Goal: Task Accomplishment & Management: Use online tool/utility

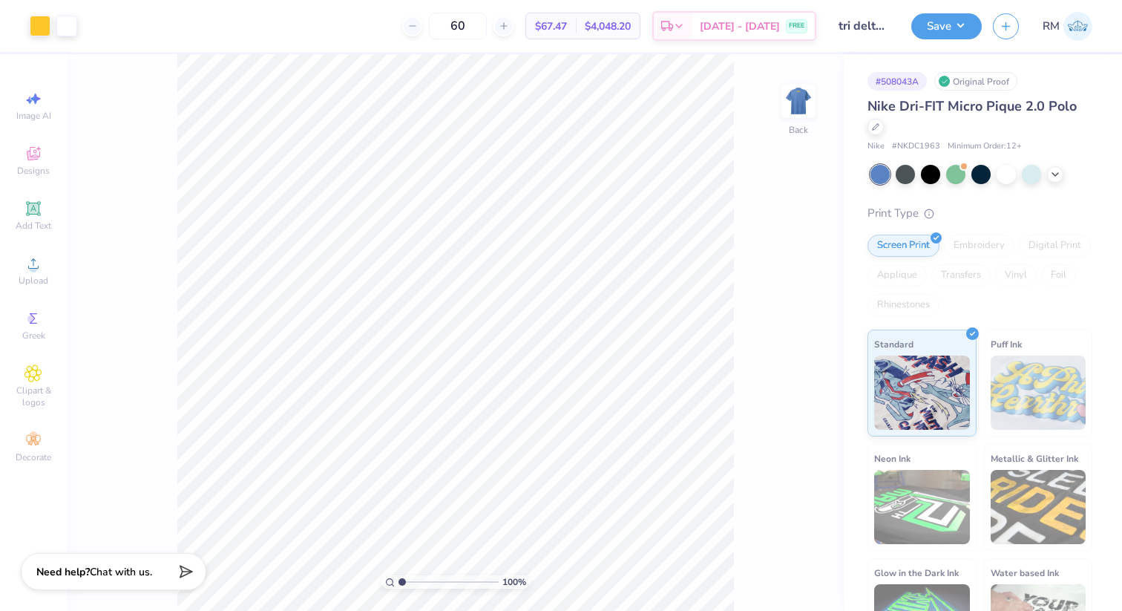
click at [1061, 166] on div at bounding box center [982, 174] width 222 height 19
click at [1056, 181] on div at bounding box center [982, 174] width 222 height 19
click at [1056, 177] on icon at bounding box center [1056, 173] width 12 height 12
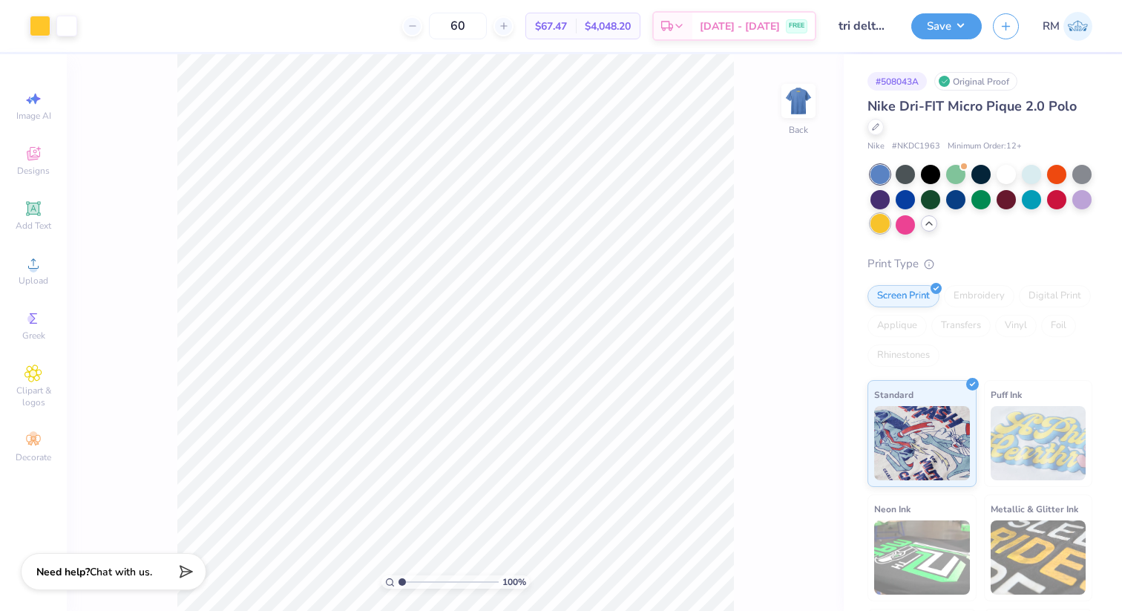
click at [884, 219] on div at bounding box center [880, 223] width 19 height 19
click at [875, 120] on div at bounding box center [876, 125] width 16 height 16
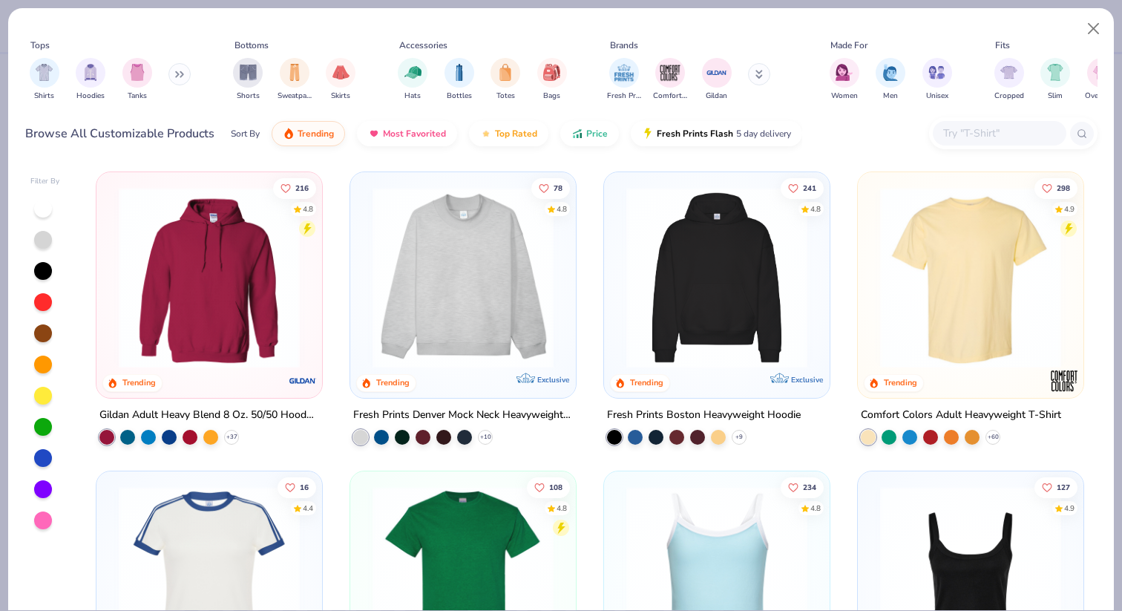
scroll to position [18, 0]
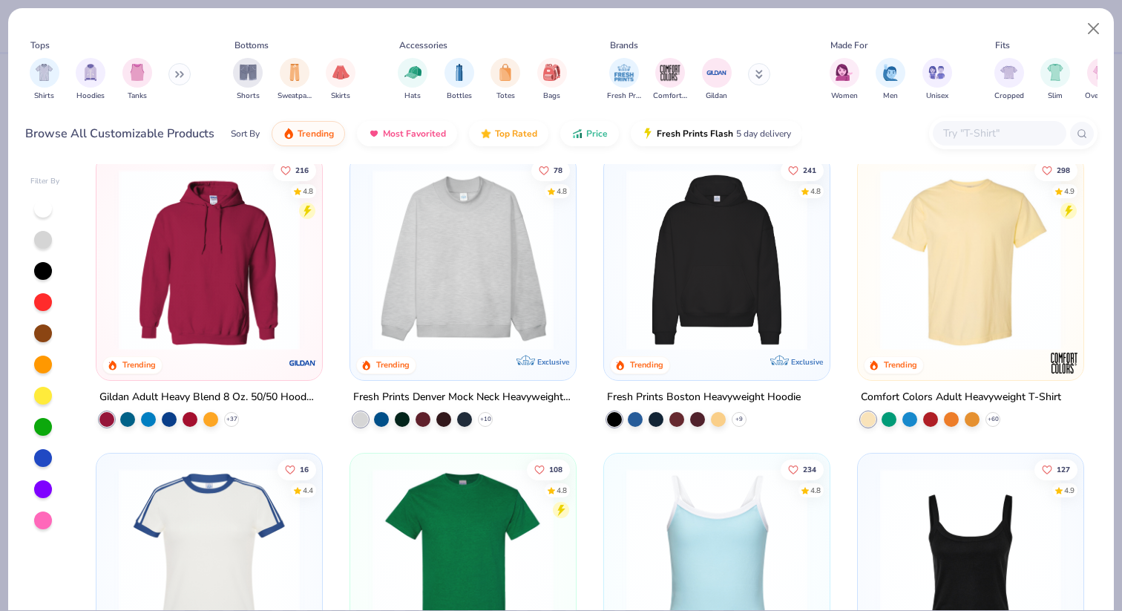
click at [178, 81] on button at bounding box center [179, 74] width 22 height 22
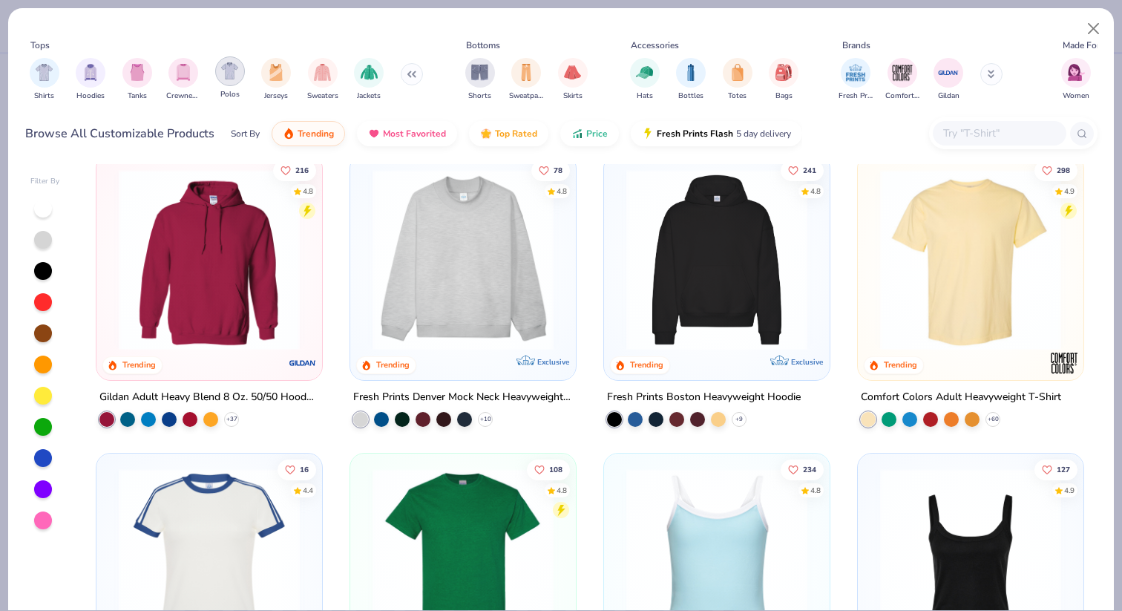
click at [237, 79] on div "filter for Polos" at bounding box center [230, 71] width 30 height 30
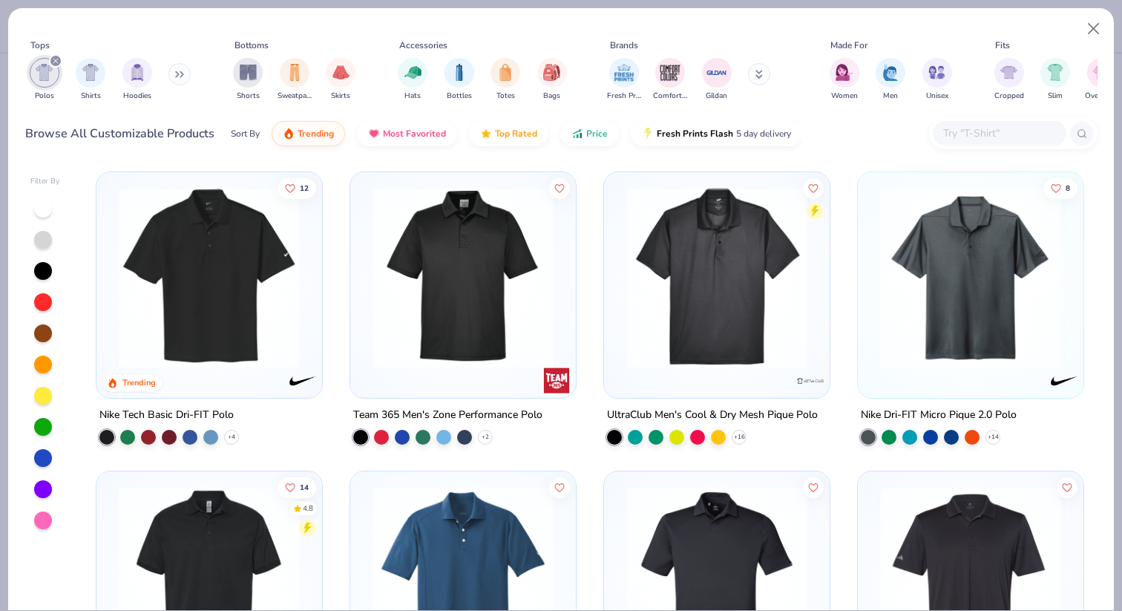
click at [310, 335] on div at bounding box center [209, 274] width 211 height 189
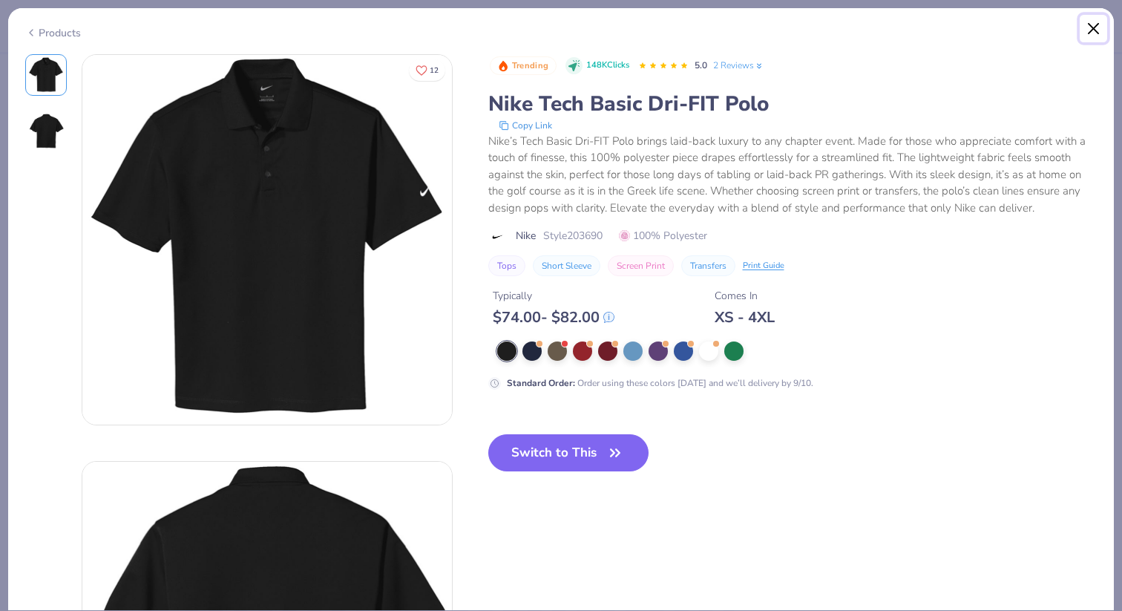
click at [1085, 23] on button "Close" at bounding box center [1094, 29] width 28 height 28
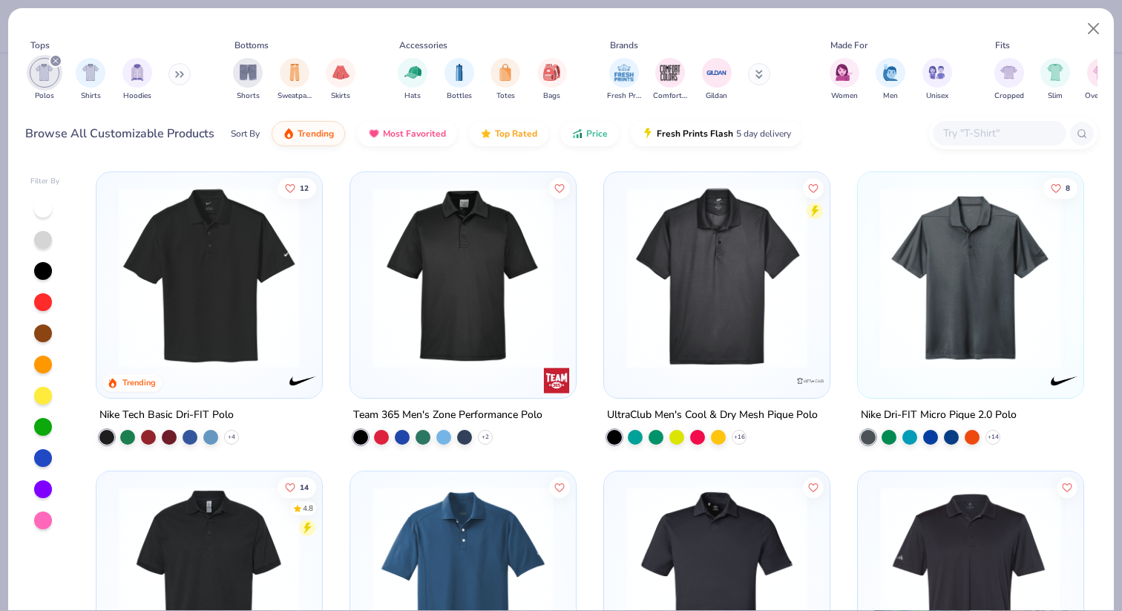
click at [942, 327] on img at bounding box center [971, 277] width 196 height 181
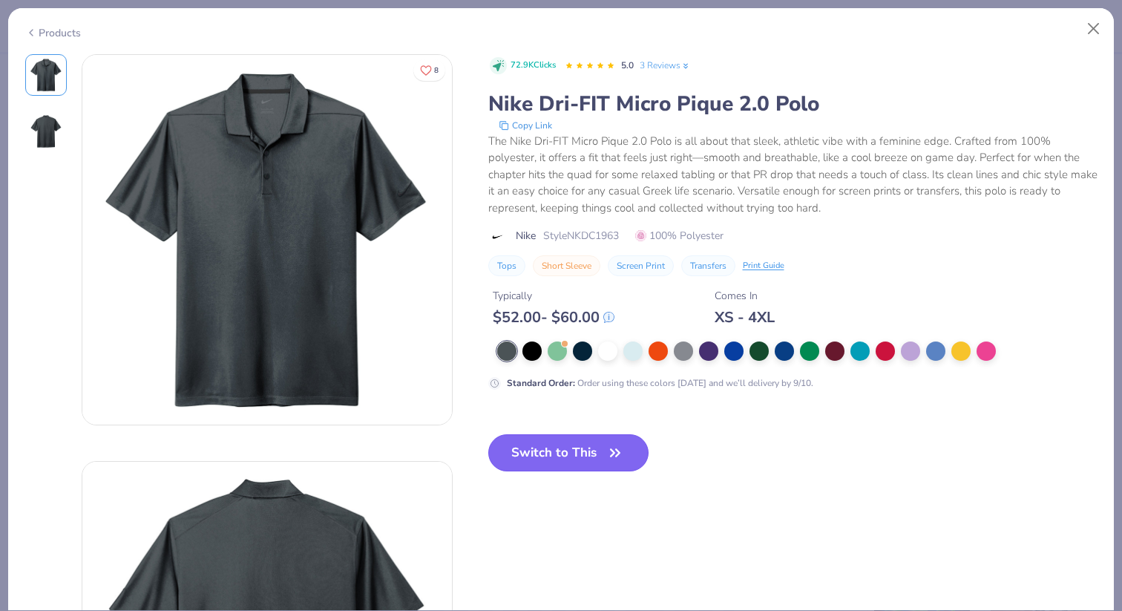
click at [603, 456] on button "Switch to This" at bounding box center [568, 452] width 161 height 37
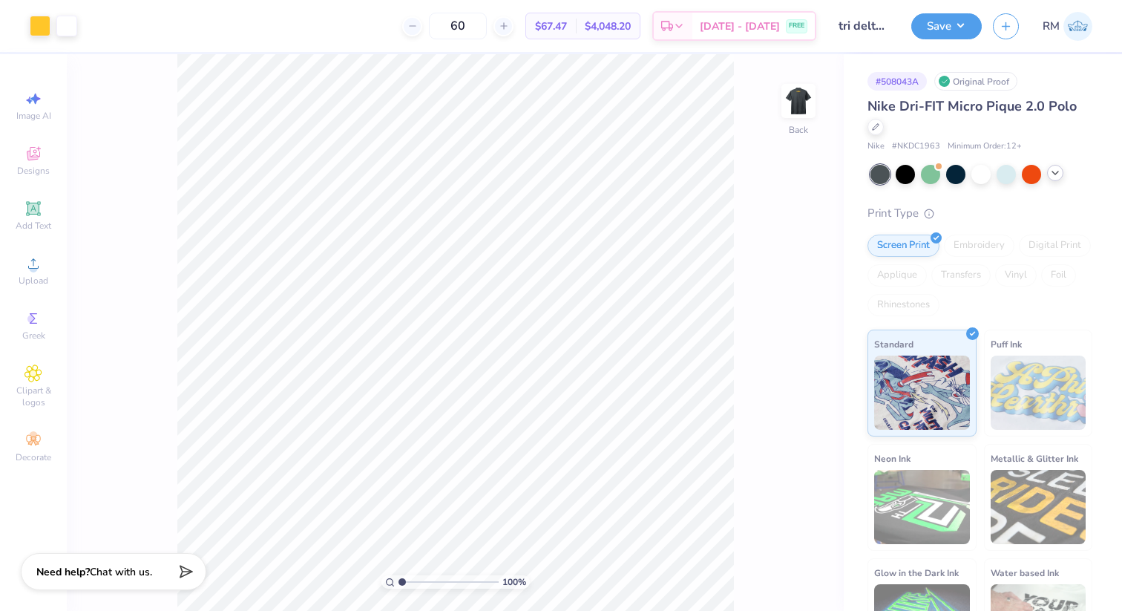
click at [1058, 175] on icon at bounding box center [1056, 173] width 12 height 12
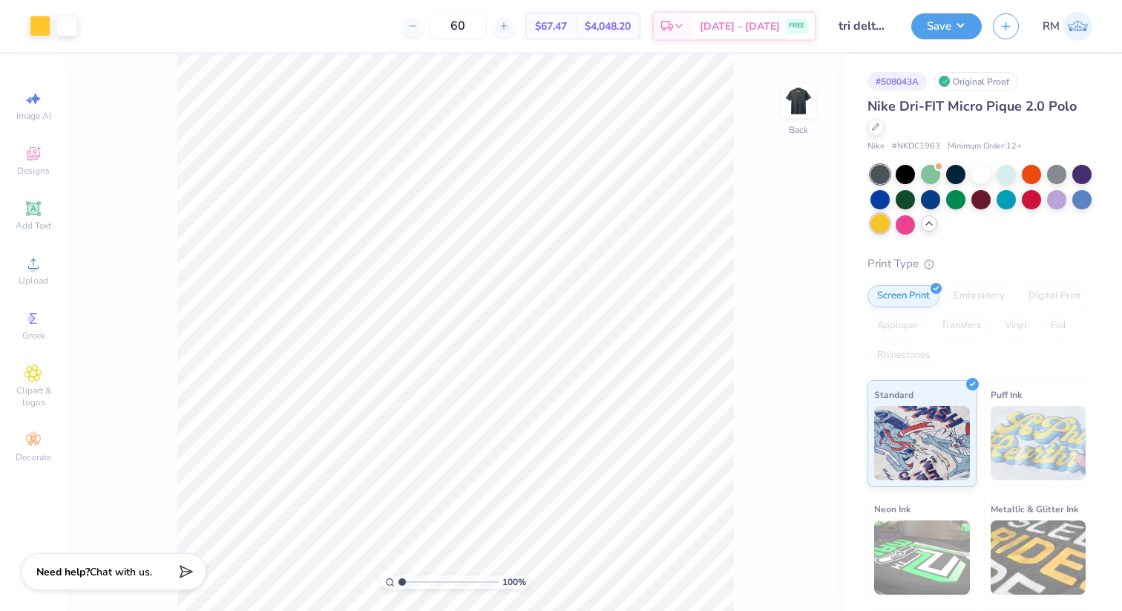
click at [883, 229] on div at bounding box center [880, 223] width 19 height 19
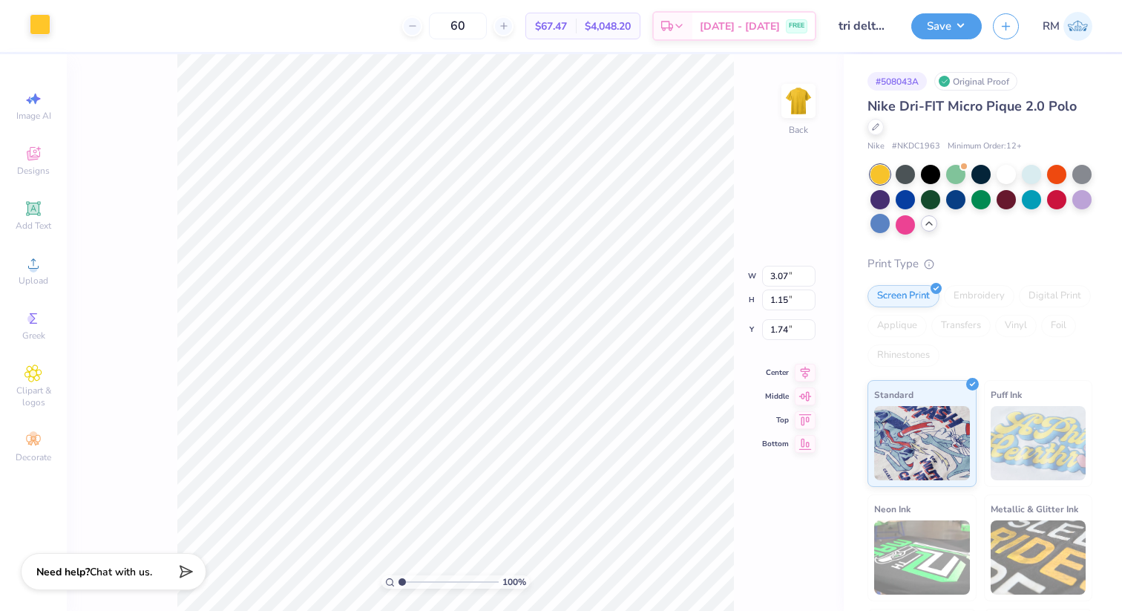
click at [44, 32] on div at bounding box center [40, 24] width 21 height 21
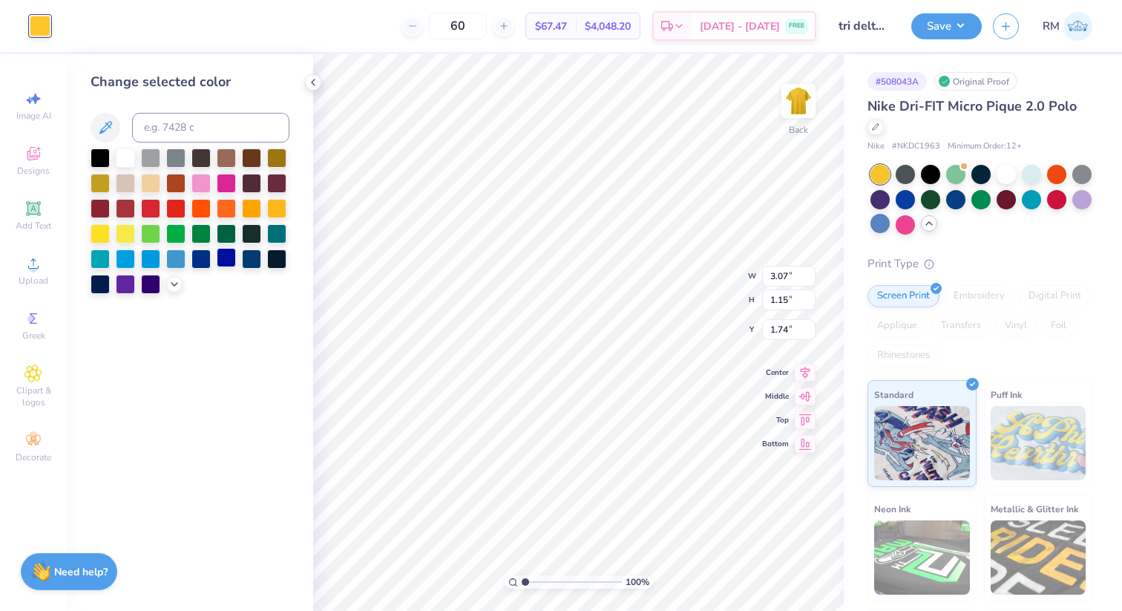
click at [220, 255] on div at bounding box center [226, 257] width 19 height 19
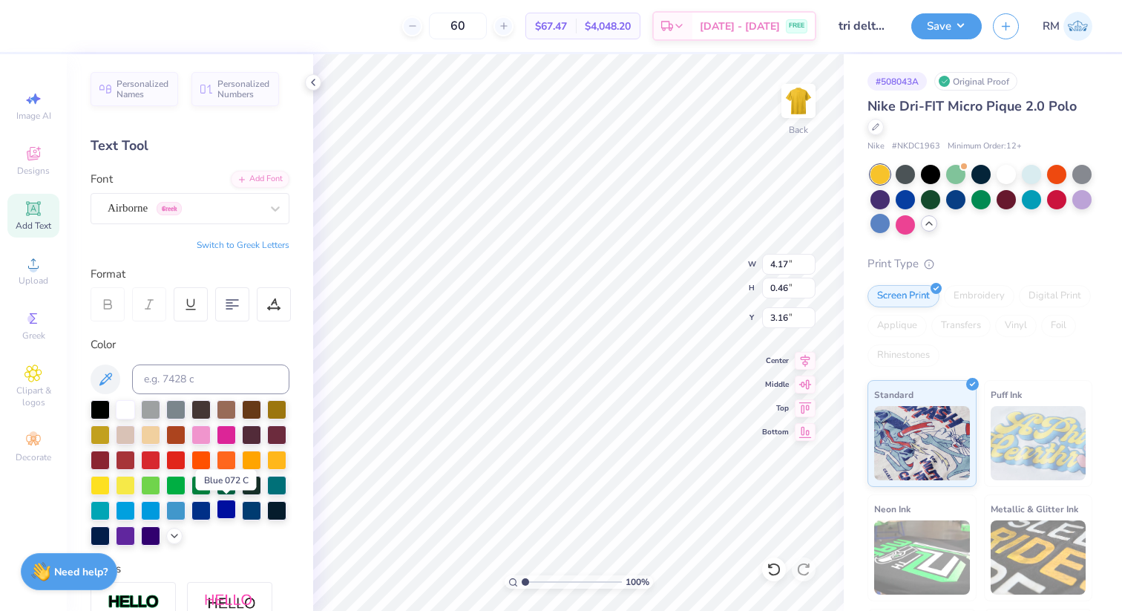
click at [218, 516] on div at bounding box center [226, 509] width 19 height 19
click at [307, 86] on div at bounding box center [313, 82] width 16 height 16
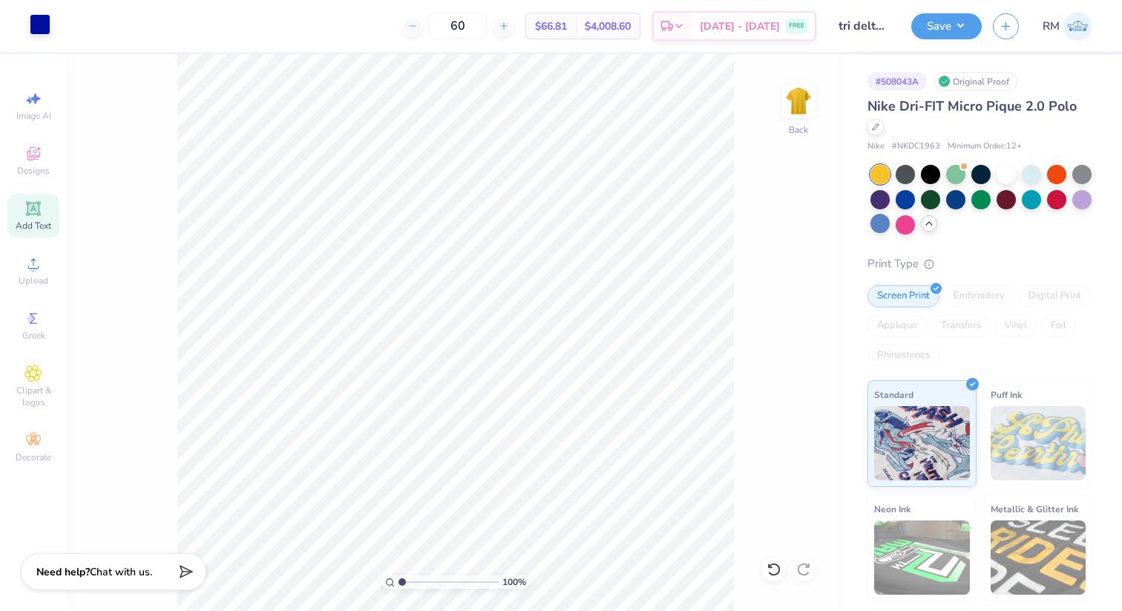
click at [45, 32] on div at bounding box center [40, 24] width 21 height 21
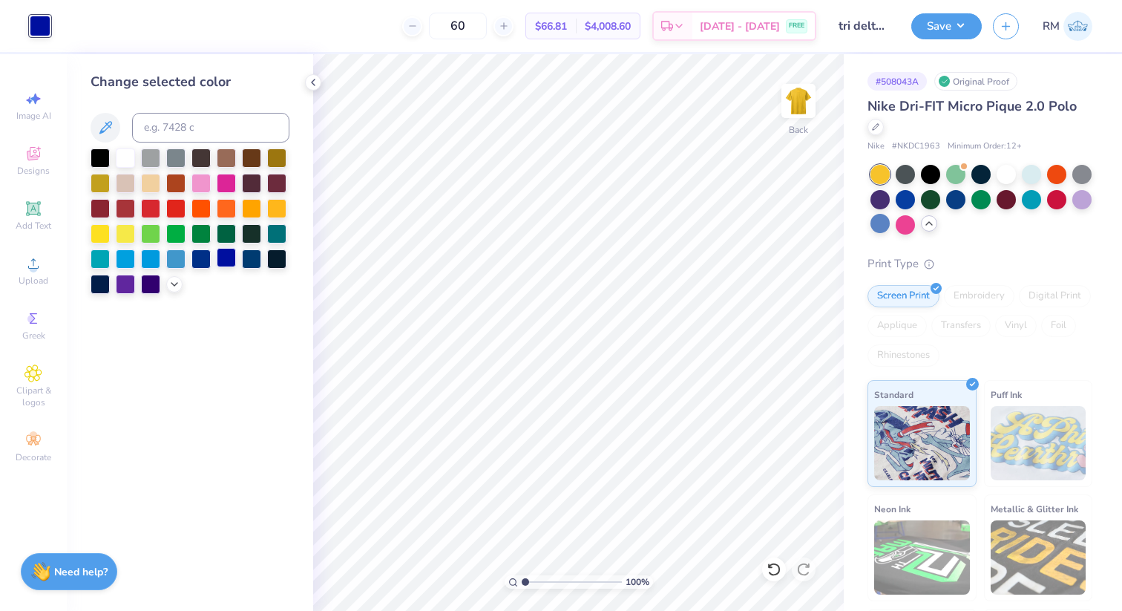
click at [224, 260] on div at bounding box center [226, 257] width 19 height 19
click at [177, 261] on div at bounding box center [175, 257] width 19 height 19
click at [229, 264] on div at bounding box center [226, 257] width 19 height 19
click at [206, 262] on div at bounding box center [200, 257] width 19 height 19
click at [179, 262] on div at bounding box center [175, 257] width 19 height 19
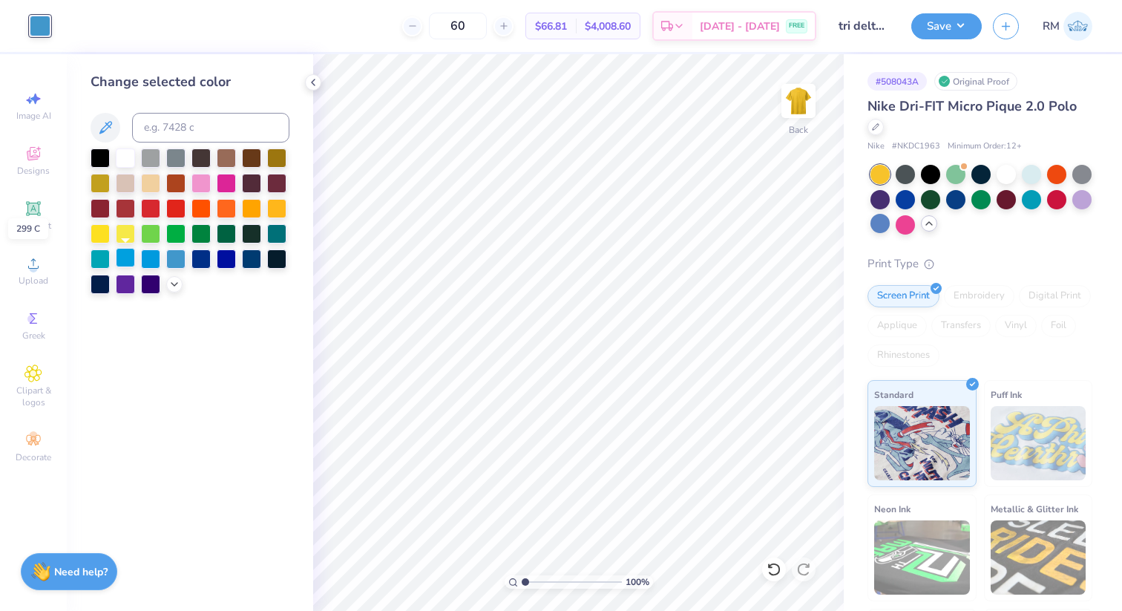
click at [126, 257] on div at bounding box center [125, 257] width 19 height 19
click at [163, 286] on div at bounding box center [190, 220] width 199 height 145
click at [177, 280] on icon at bounding box center [174, 283] width 12 height 12
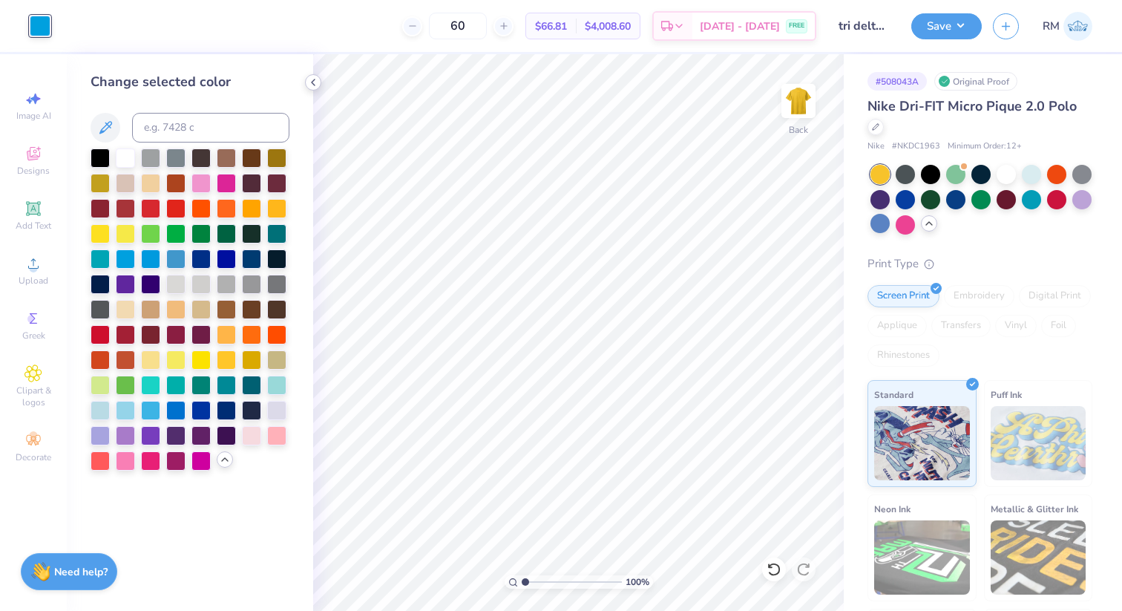
click at [310, 83] on icon at bounding box center [313, 82] width 12 height 12
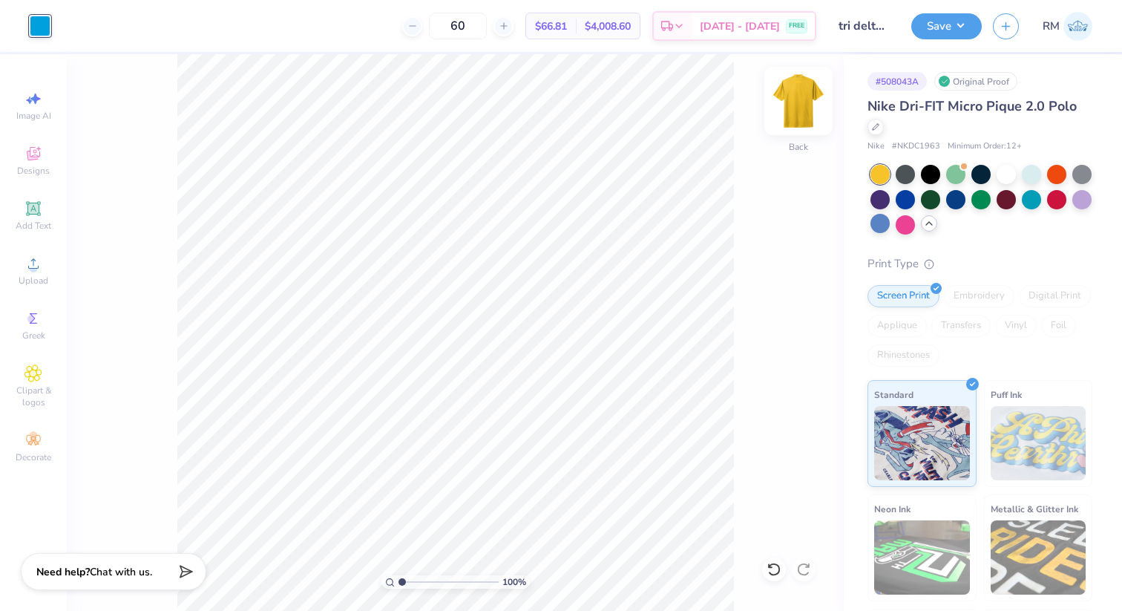
click at [788, 112] on img at bounding box center [798, 100] width 59 height 59
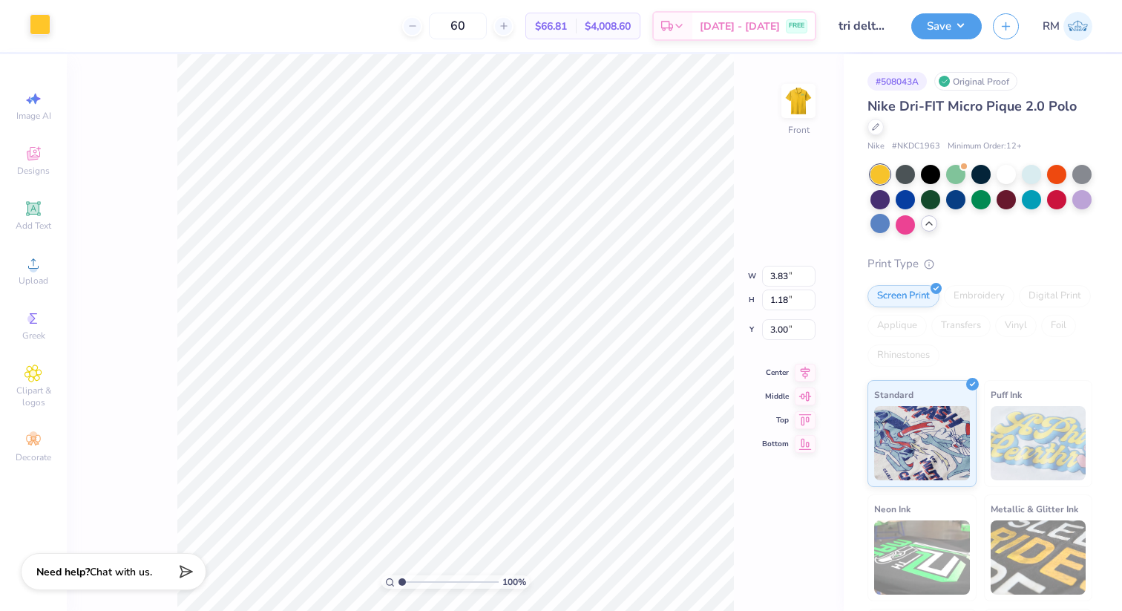
click at [38, 27] on div at bounding box center [40, 24] width 21 height 21
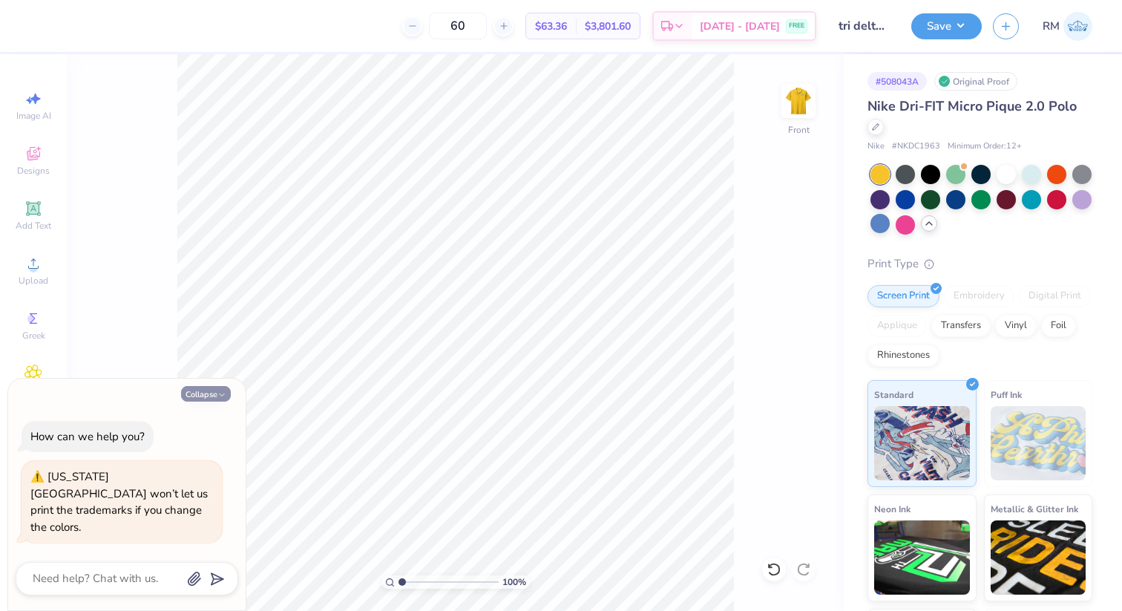
click at [197, 402] on button "Collapse" at bounding box center [206, 394] width 50 height 16
type textarea "x"
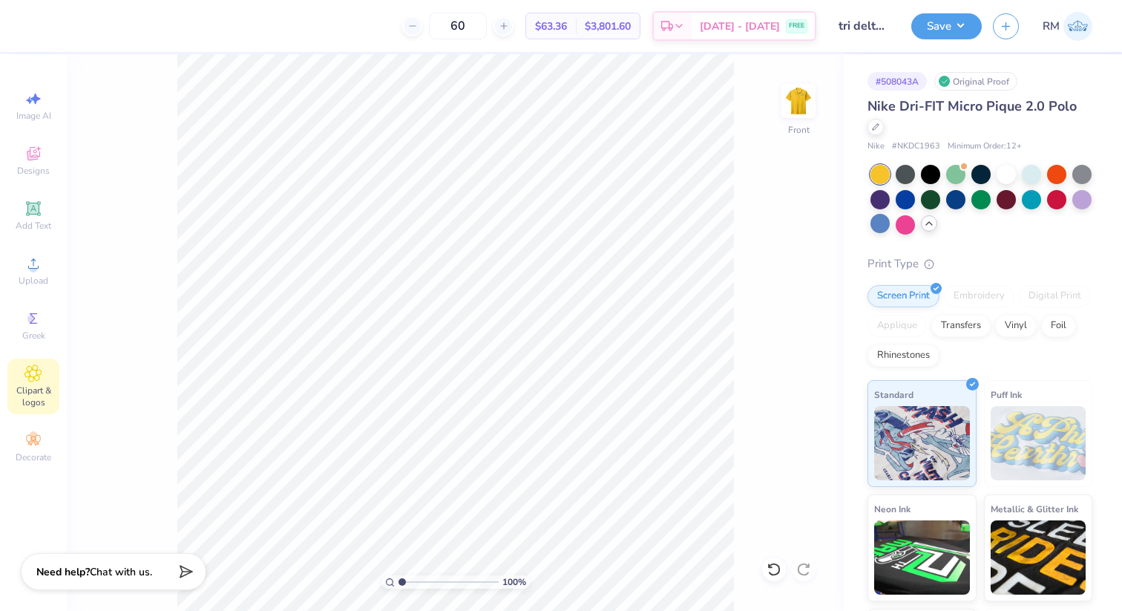
click at [48, 375] on div "Clipart & logos" at bounding box center [33, 386] width 52 height 56
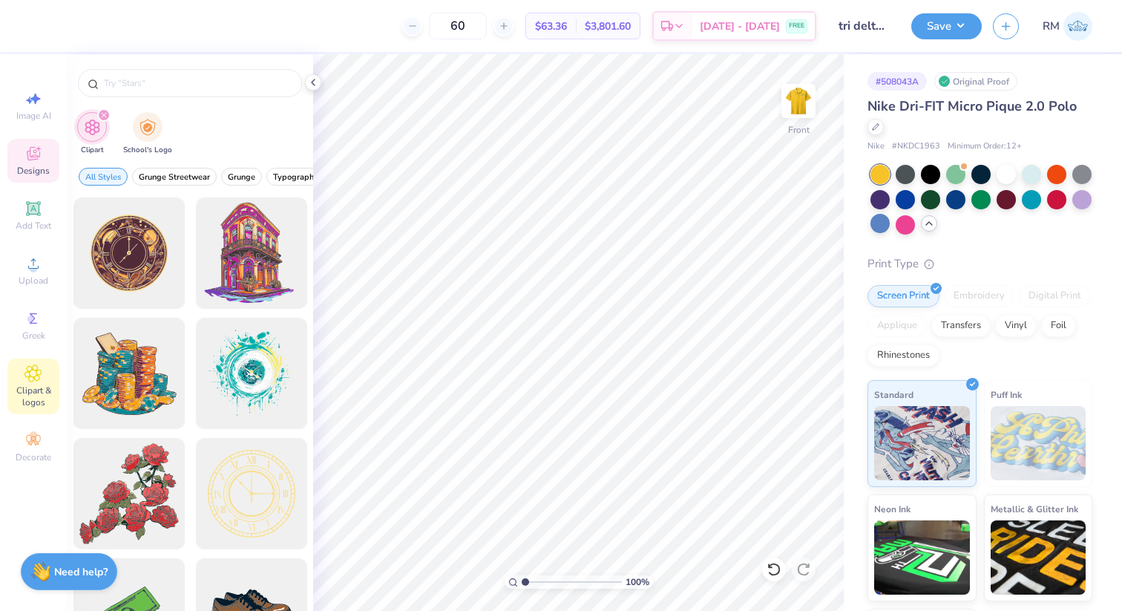
click at [38, 157] on icon at bounding box center [33, 156] width 12 height 10
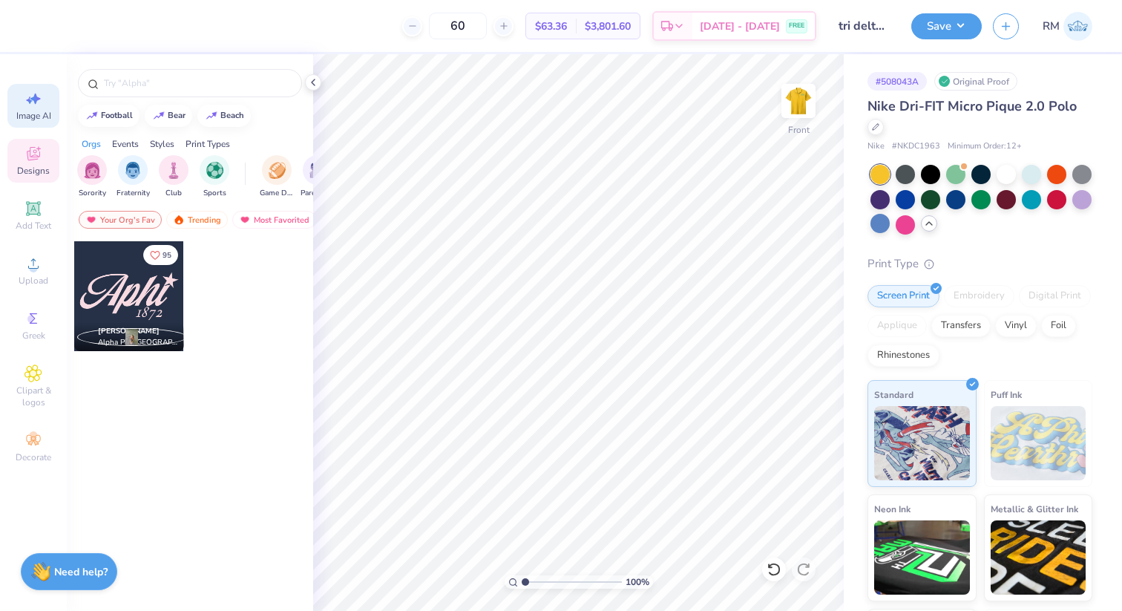
click at [35, 100] on icon at bounding box center [35, 99] width 10 height 11
select select "4"
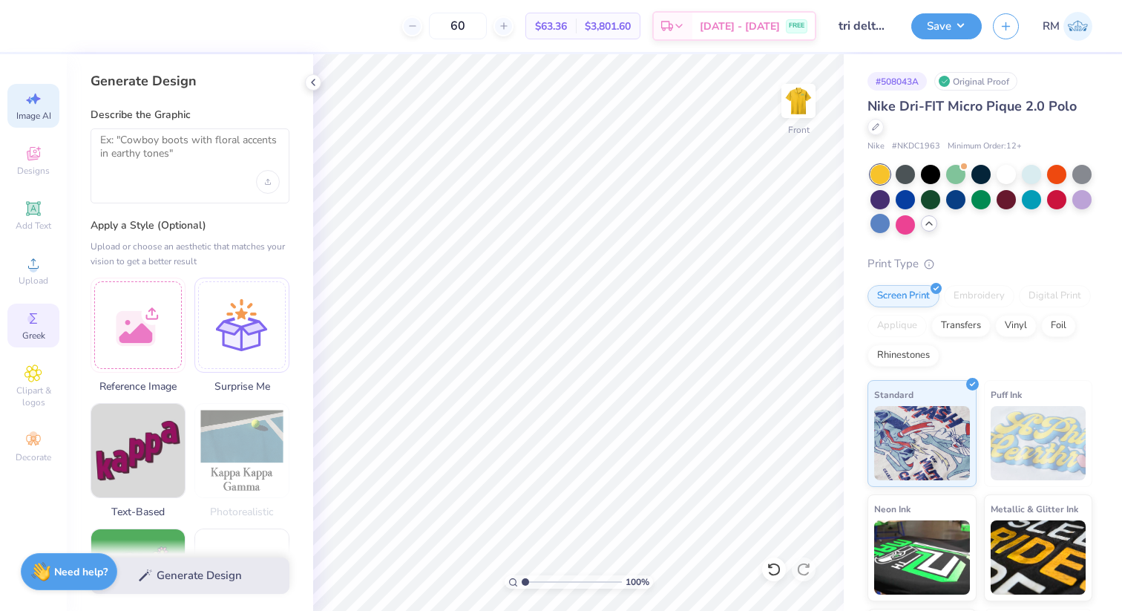
click at [36, 329] on div "Greek" at bounding box center [33, 326] width 52 height 44
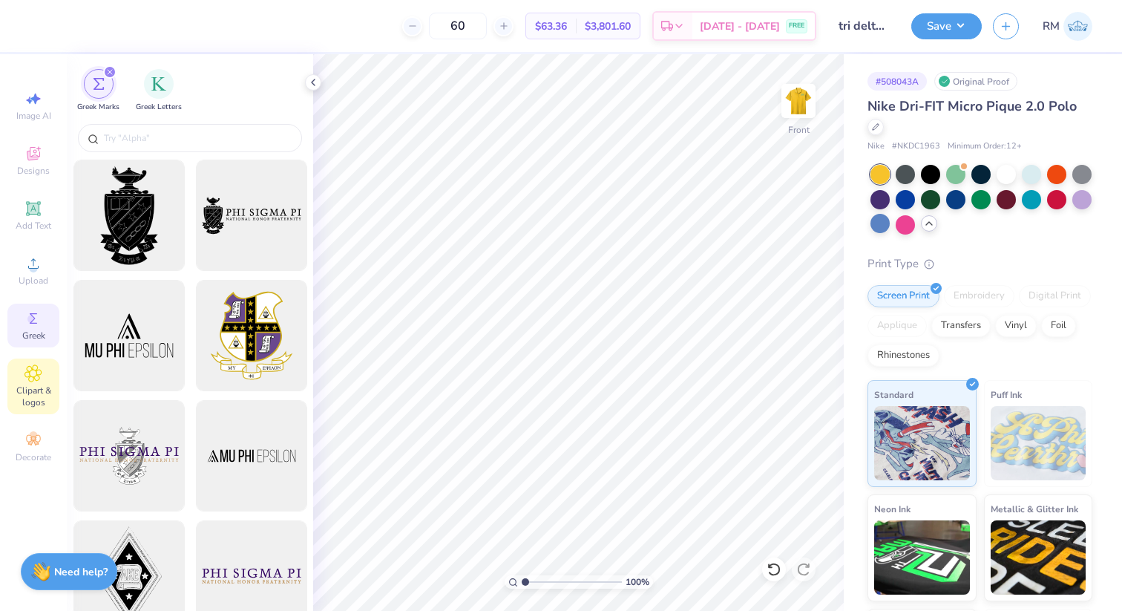
click at [33, 394] on span "Clipart & logos" at bounding box center [33, 396] width 52 height 24
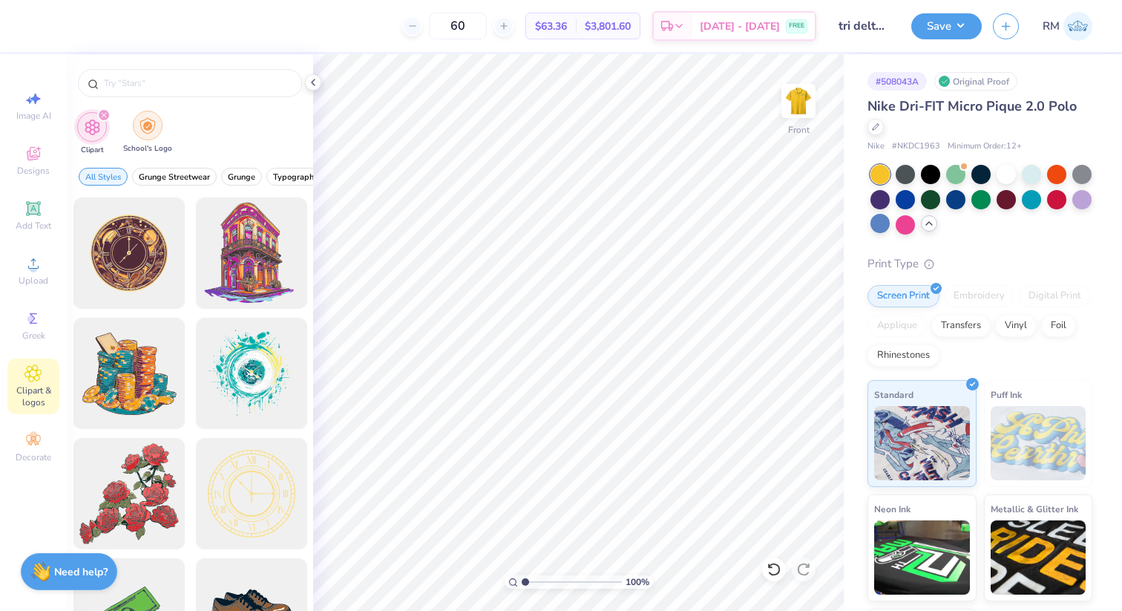
click at [148, 131] on img "filter for School's Logo" at bounding box center [148, 125] width 16 height 17
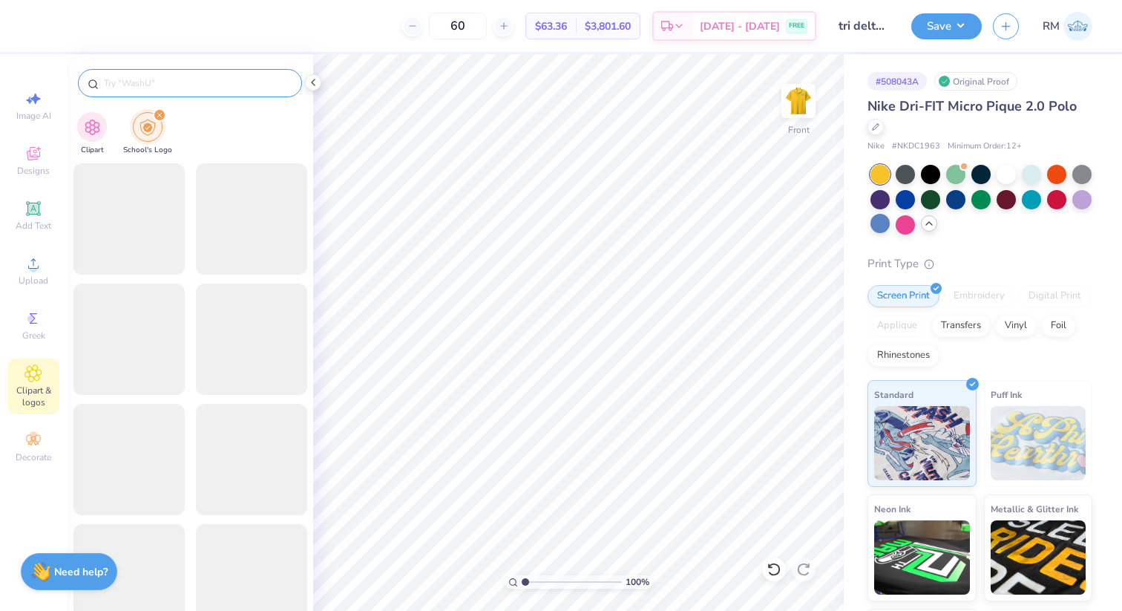
click at [182, 91] on div at bounding box center [190, 83] width 224 height 28
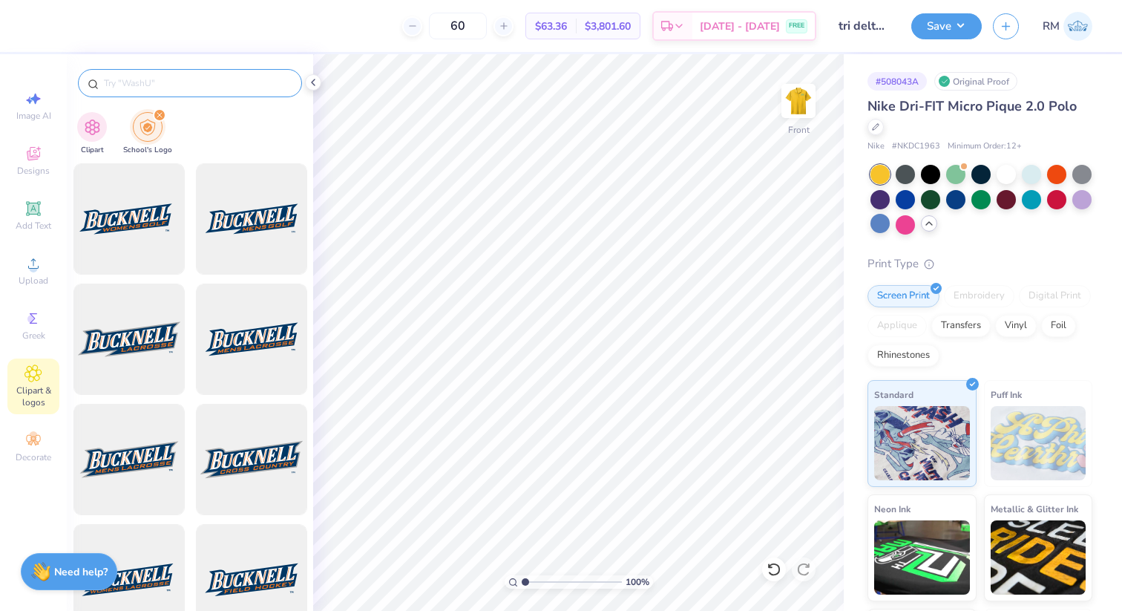
click at [174, 87] on input "text" at bounding box center [197, 83] width 190 height 15
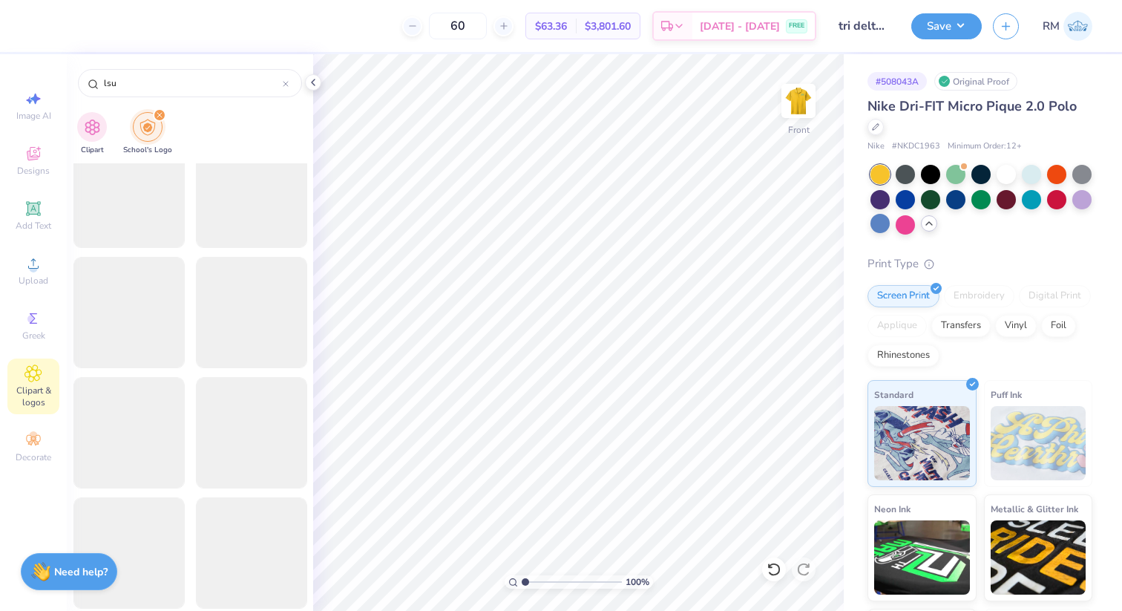
scroll to position [2325, 0]
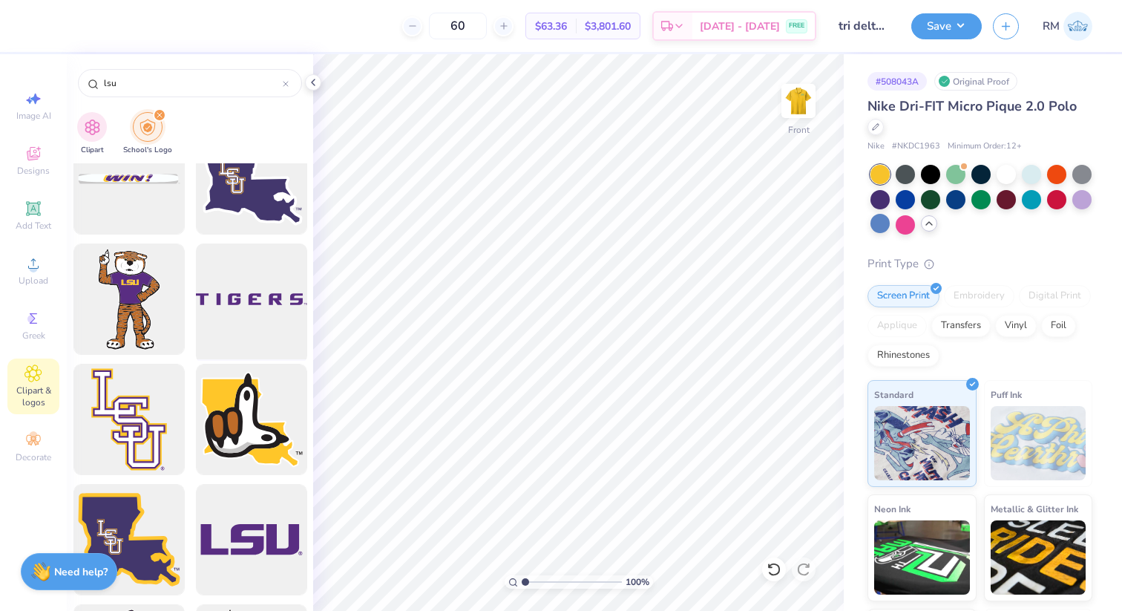
type input "lsu"
click at [233, 322] on div at bounding box center [251, 299] width 122 height 122
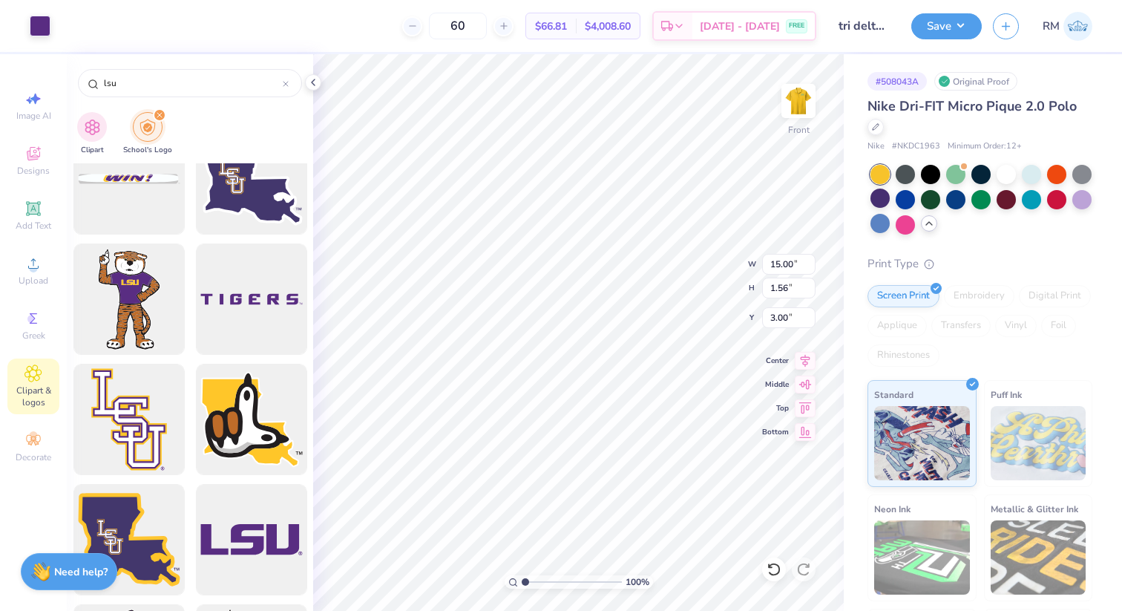
click at [873, 207] on div at bounding box center [880, 198] width 19 height 19
click at [878, 203] on div at bounding box center [880, 198] width 19 height 19
click at [883, 223] on div at bounding box center [880, 223] width 19 height 19
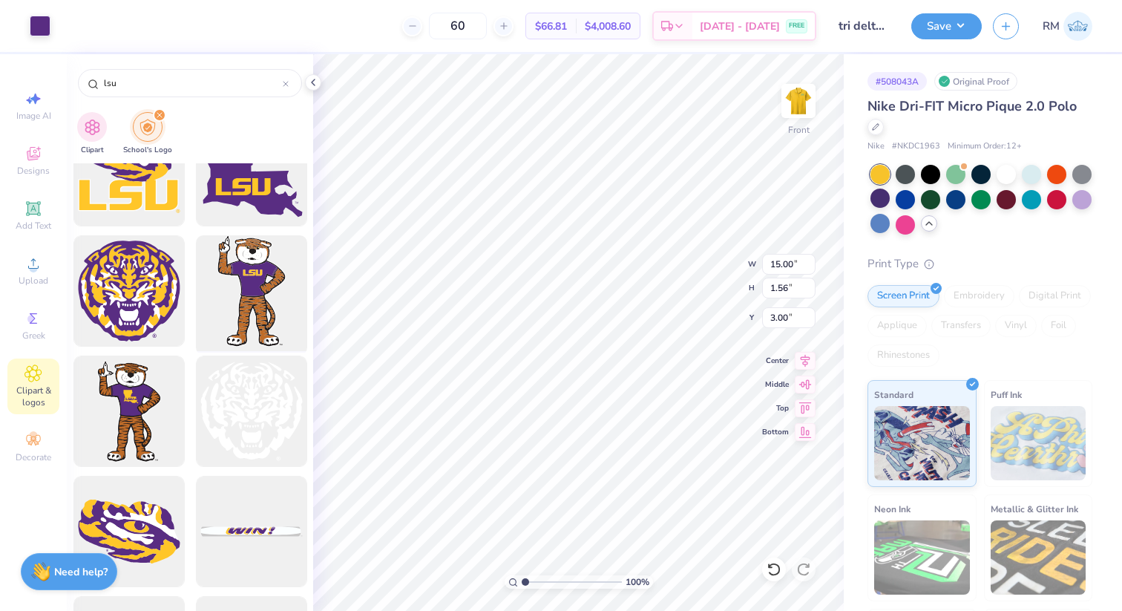
scroll to position [173, 0]
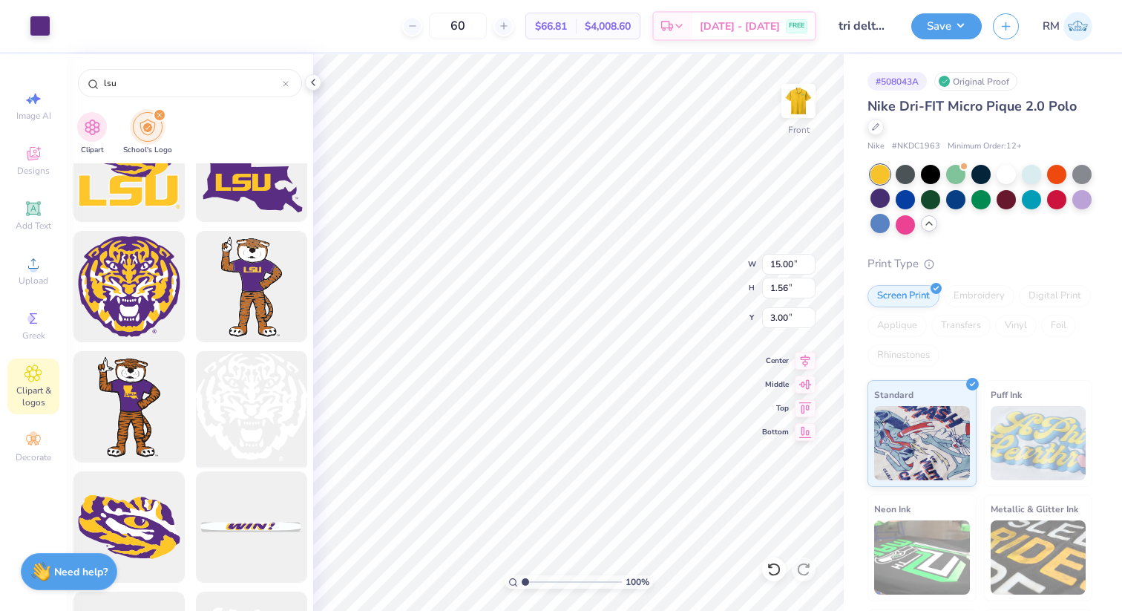
click at [272, 425] on div at bounding box center [251, 407] width 122 height 122
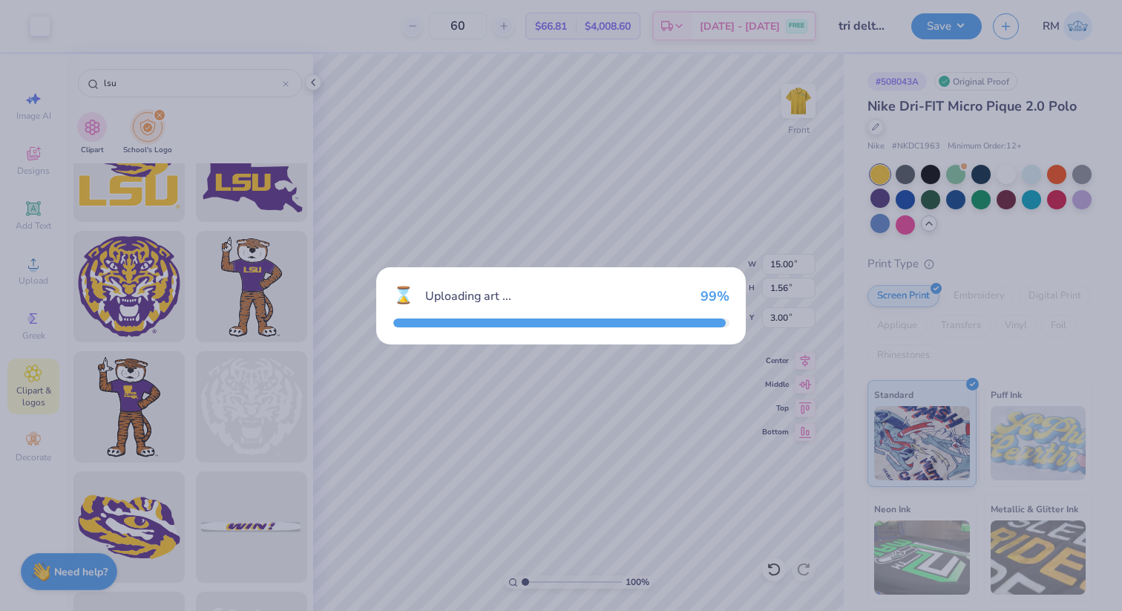
type input "14.57"
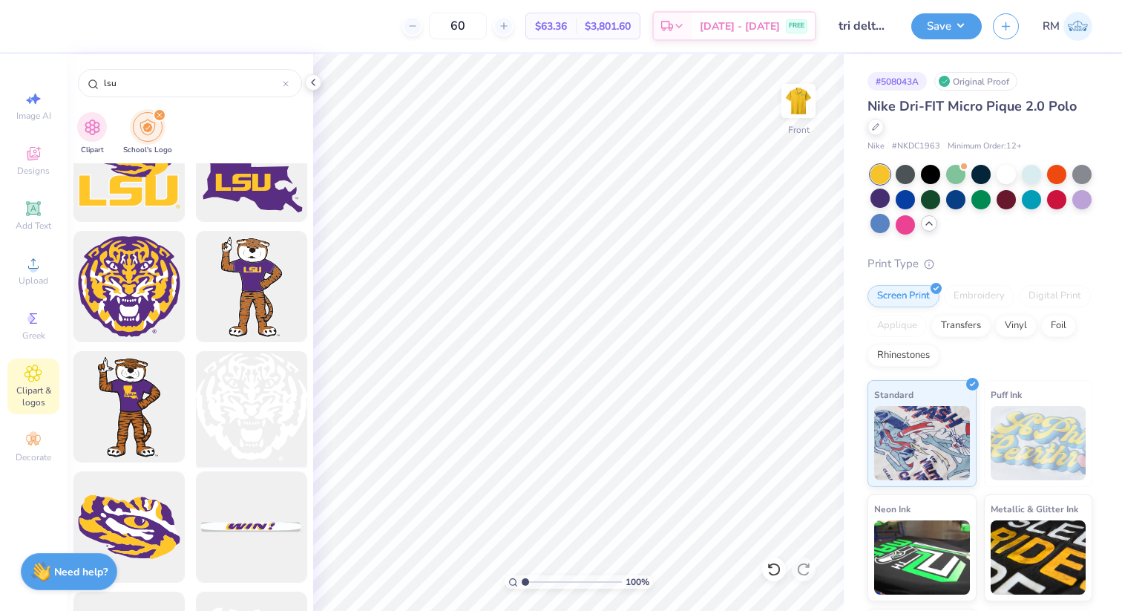
click at [246, 445] on div at bounding box center [251, 407] width 122 height 122
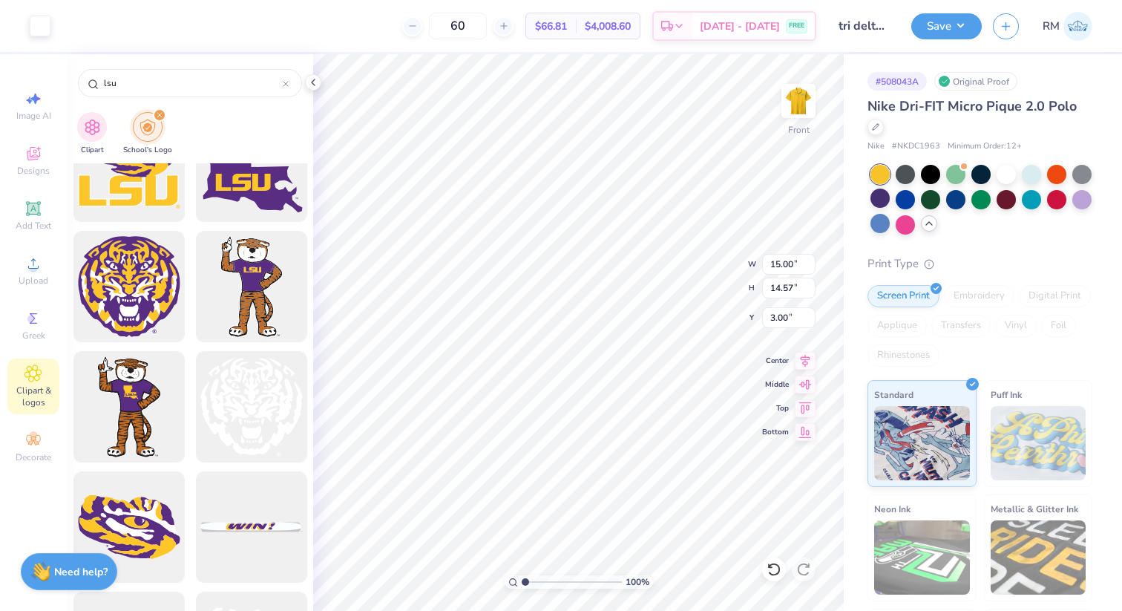
type input "6.04"
type input "5.86"
type input "3.00"
type input "0.57"
type input "0.56"
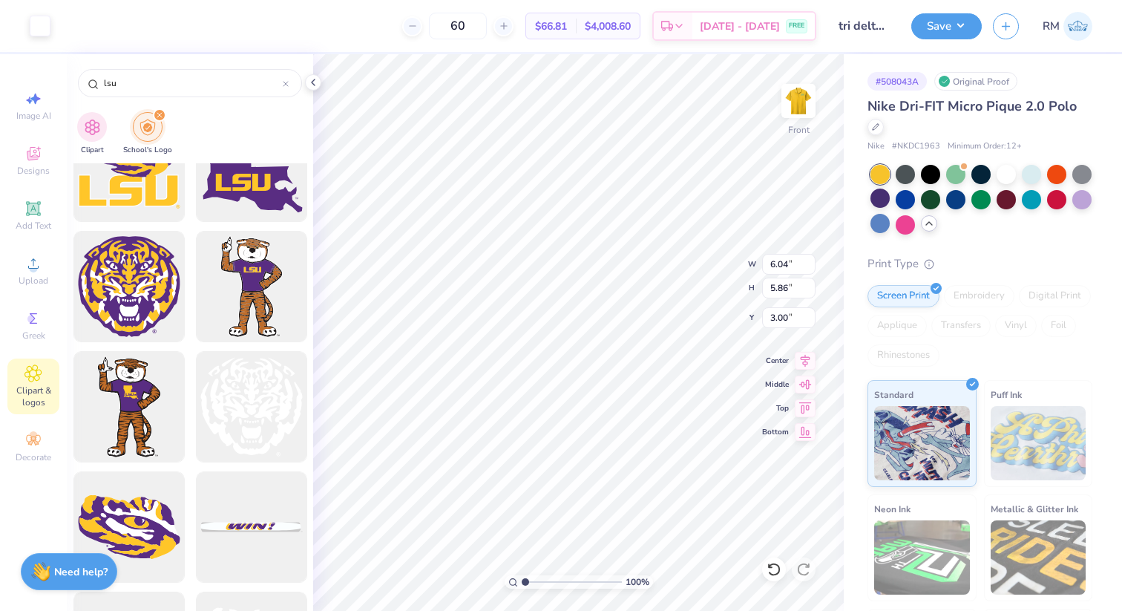
type input "8.31"
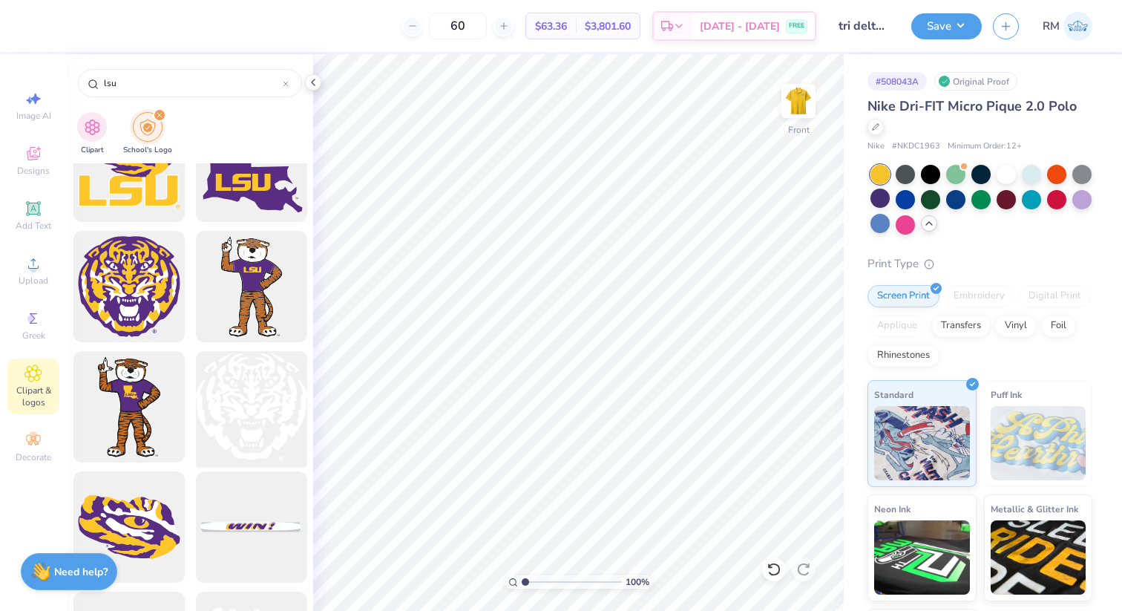
scroll to position [0, 0]
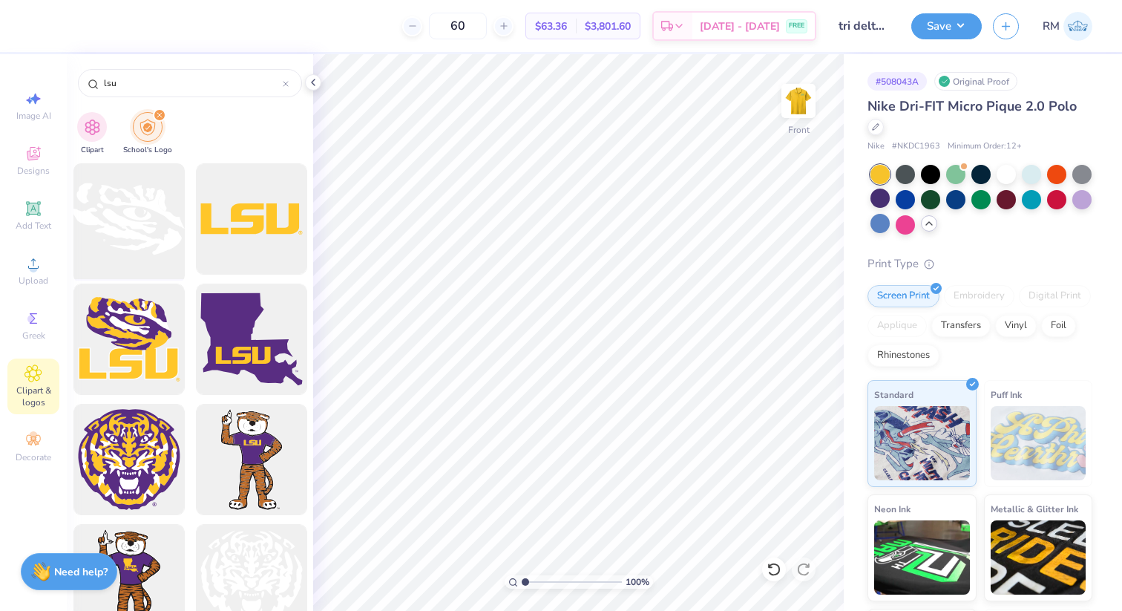
click at [148, 223] on div at bounding box center [129, 219] width 122 height 122
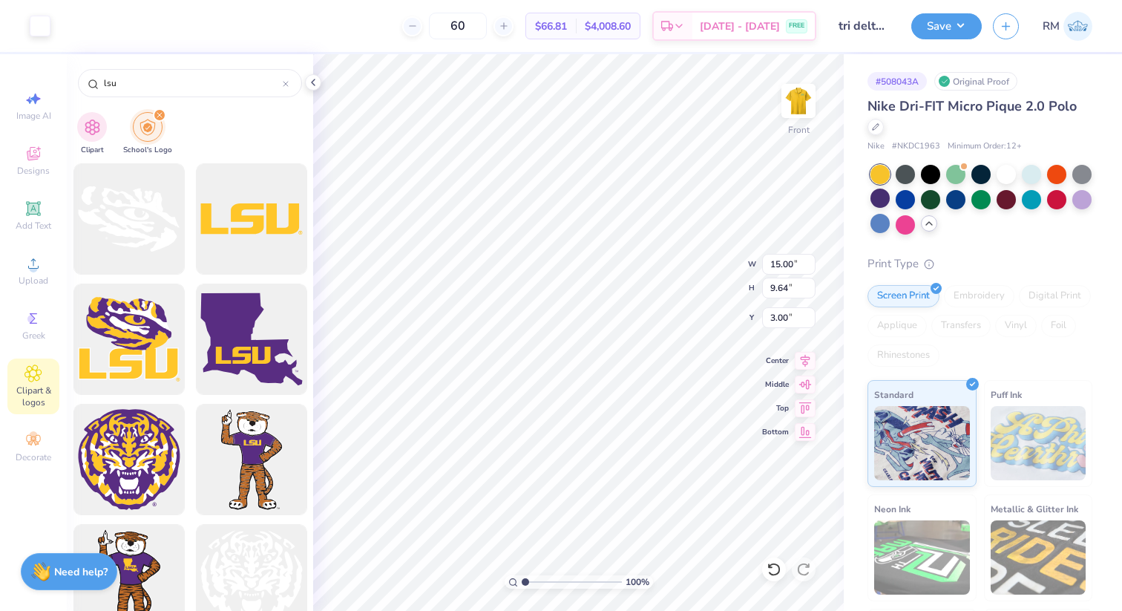
type input "4.18"
type input "2.69"
type input "3.00"
type input "3.45"
type input "2.22"
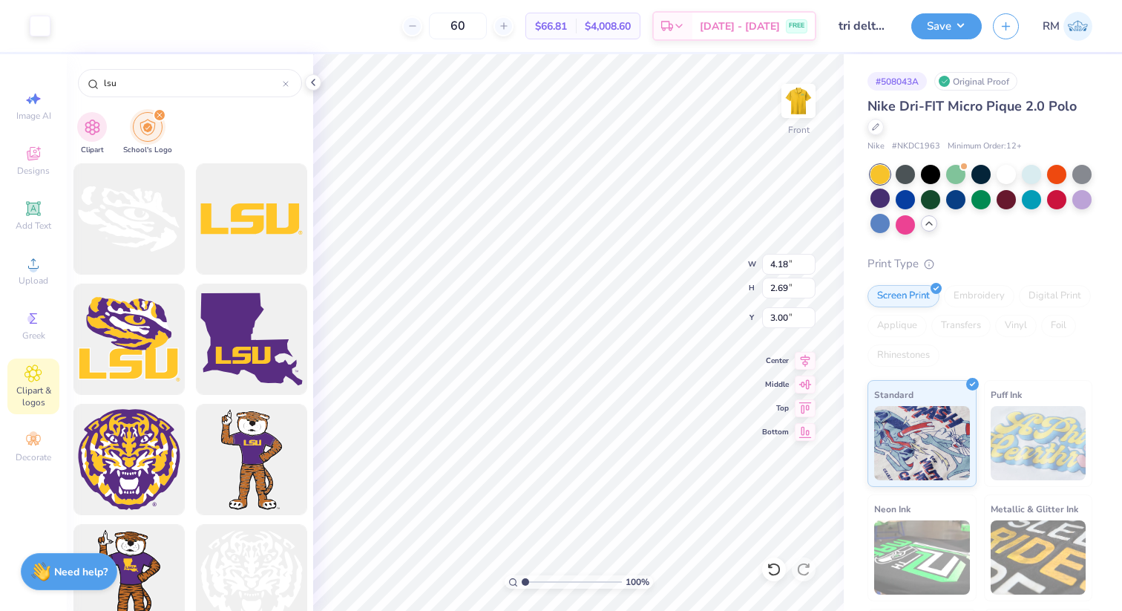
type input "3.47"
type input "3.00"
click at [796, 121] on img at bounding box center [798, 100] width 59 height 59
click at [314, 83] on icon at bounding box center [313, 82] width 12 height 12
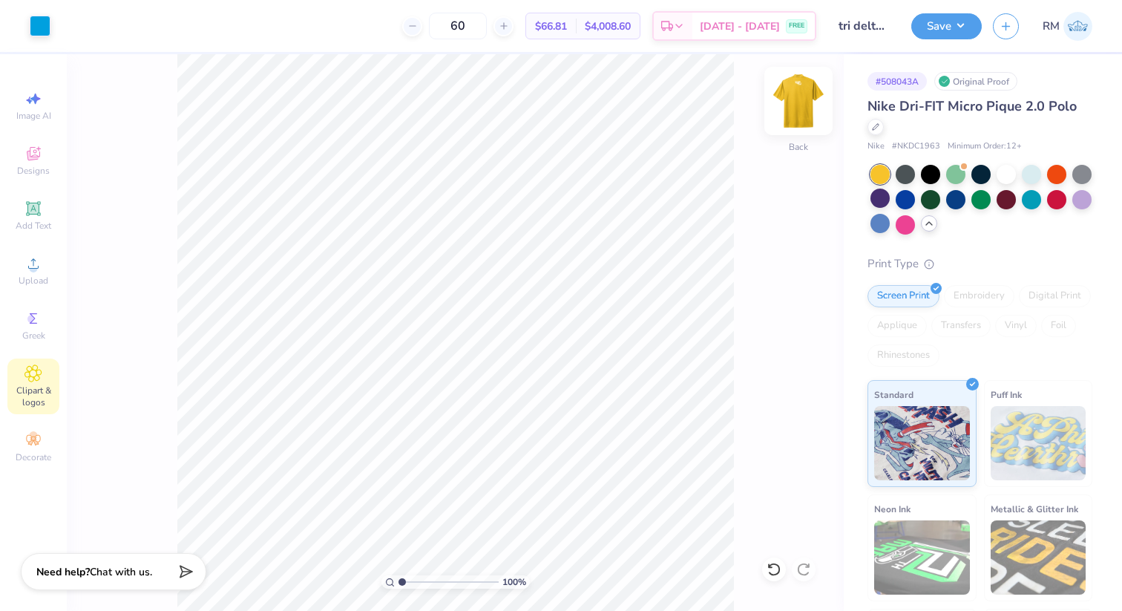
click at [797, 107] on img at bounding box center [798, 100] width 59 height 59
click at [813, 91] on img at bounding box center [798, 100] width 59 height 59
click at [786, 116] on img at bounding box center [798, 100] width 59 height 59
click at [798, 106] on img at bounding box center [798, 100] width 59 height 59
click at [1084, 196] on div at bounding box center [1082, 198] width 19 height 19
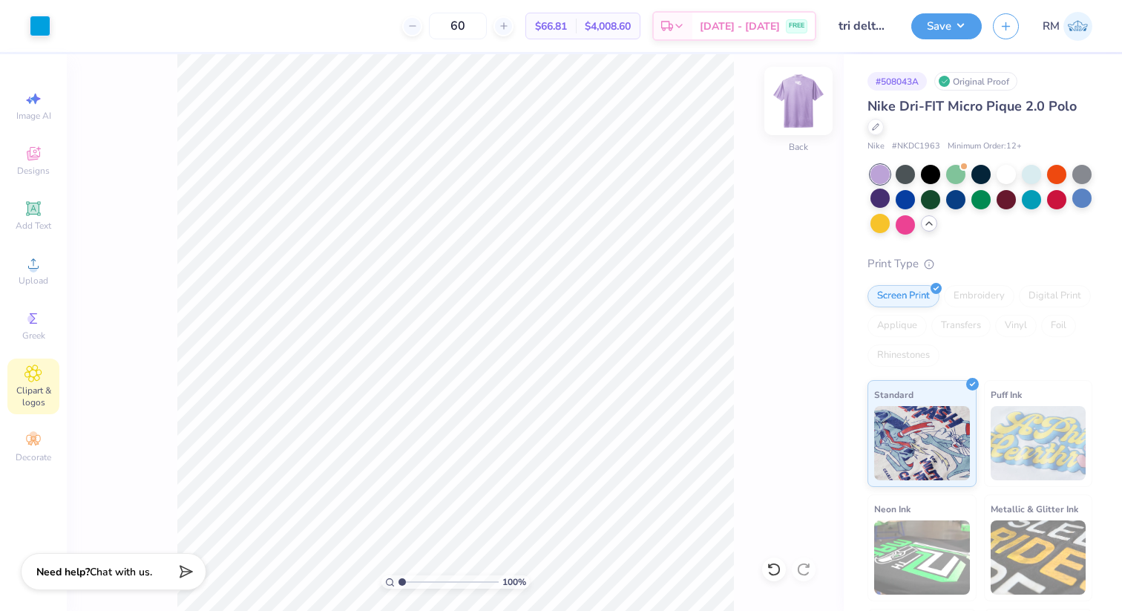
click at [810, 111] on img at bounding box center [798, 100] width 59 height 59
click at [885, 201] on div at bounding box center [880, 198] width 19 height 19
click at [1055, 212] on div at bounding box center [982, 200] width 222 height 70
click at [1062, 205] on div at bounding box center [1056, 198] width 19 height 19
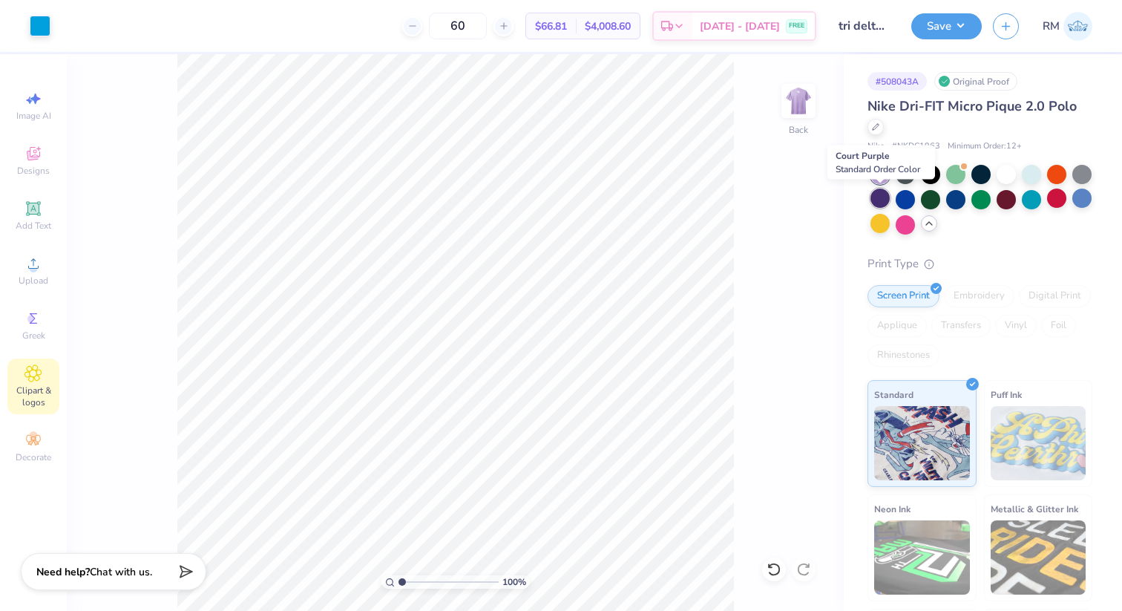
click at [883, 200] on div at bounding box center [880, 198] width 19 height 19
click at [1067, 190] on div at bounding box center [982, 200] width 222 height 70
click at [1061, 190] on div at bounding box center [1056, 198] width 19 height 19
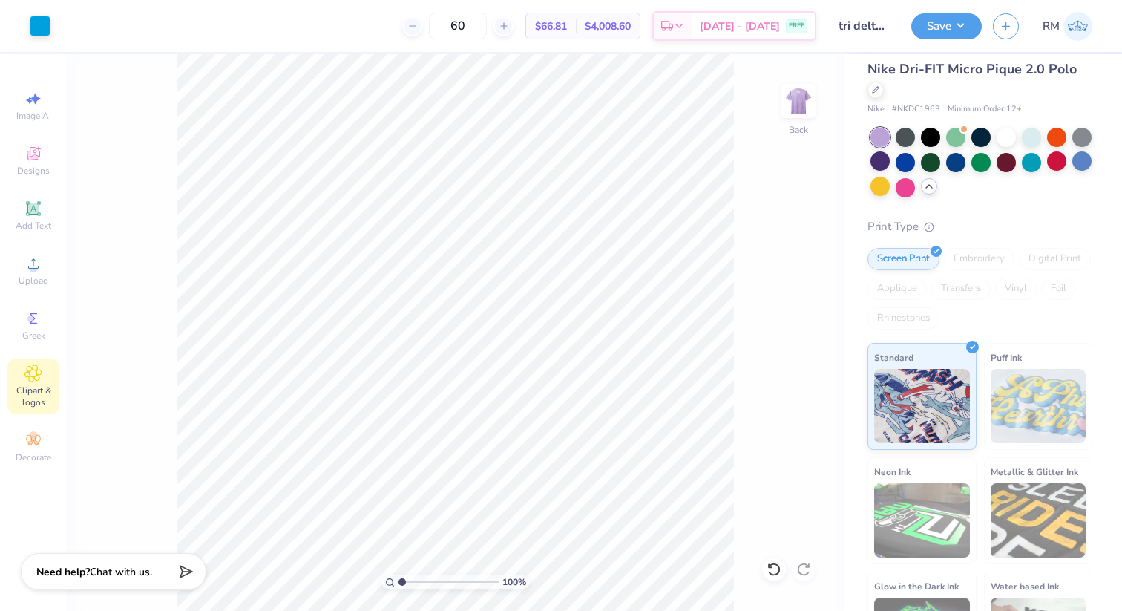
scroll to position [43, 0]
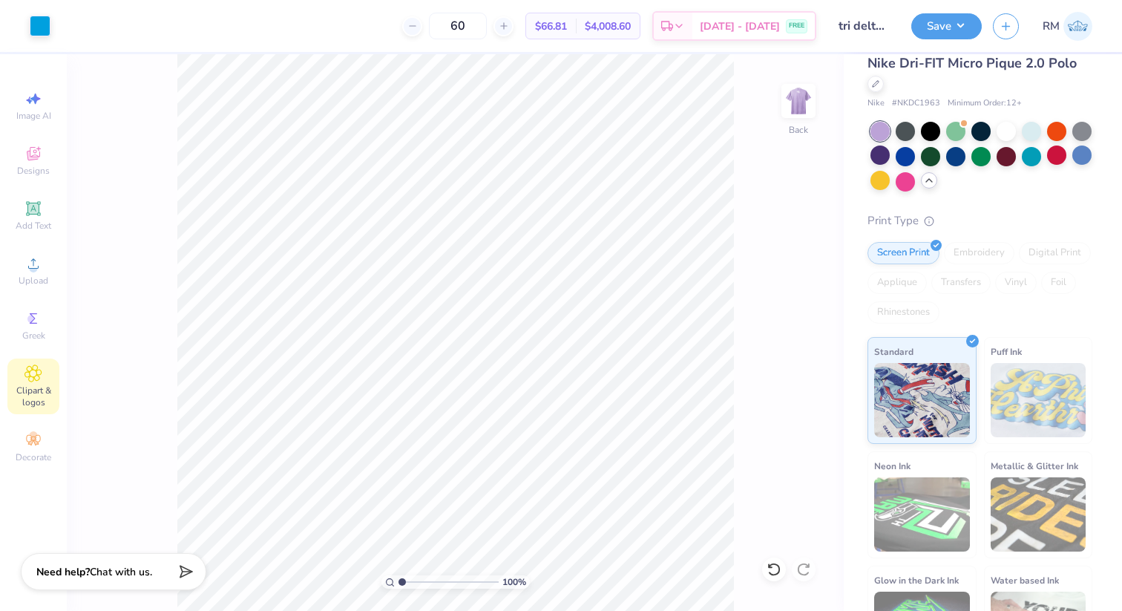
click at [985, 33] on div "Save RM" at bounding box center [1016, 26] width 211 height 52
click at [956, 33] on button "Save" at bounding box center [946, 24] width 71 height 26
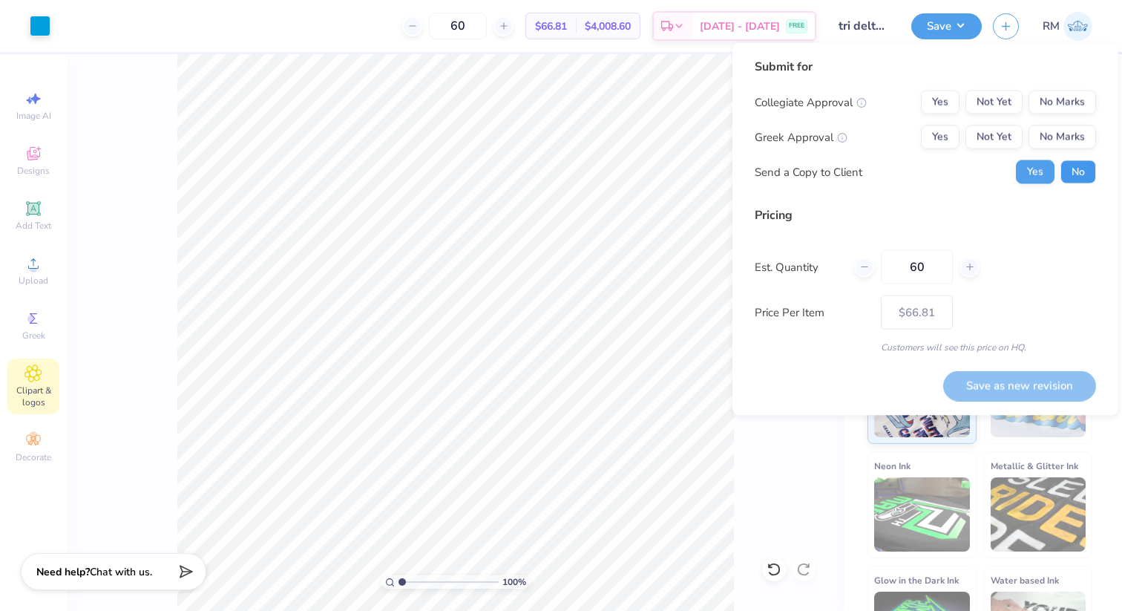
click at [1082, 180] on button "No" at bounding box center [1079, 172] width 36 height 24
drag, startPoint x: 937, startPoint y: 271, endPoint x: 892, endPoint y: 269, distance: 44.6
click at [892, 269] on input "60" at bounding box center [917, 267] width 72 height 34
type input "30"
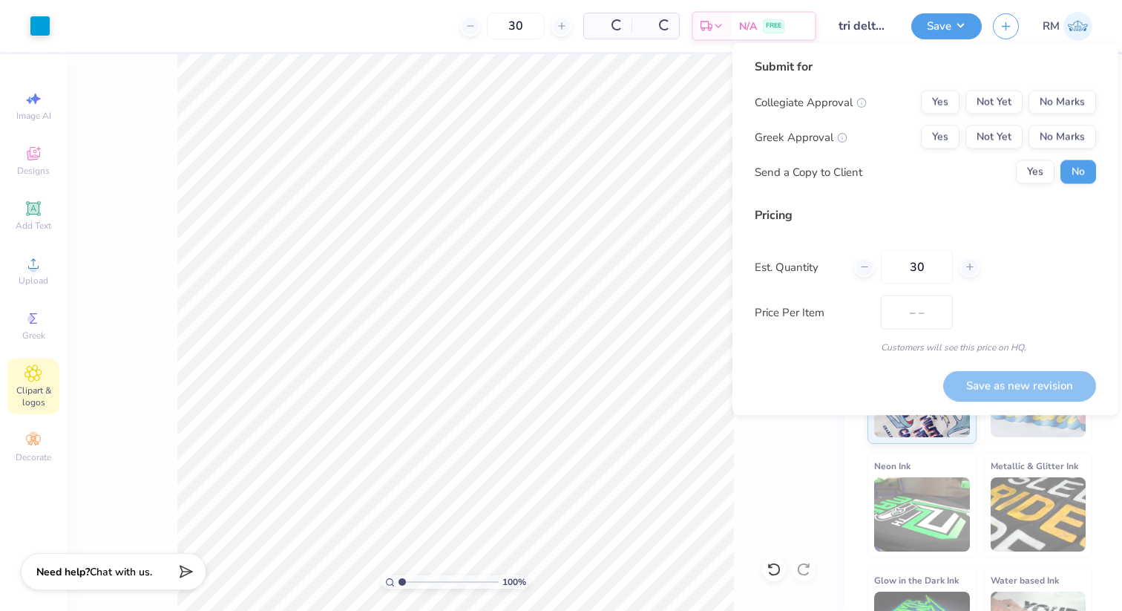
type input "$71.27"
type input "30"
click at [992, 102] on button "Not Yet" at bounding box center [994, 103] width 57 height 24
click at [1001, 140] on button "Not Yet" at bounding box center [994, 137] width 57 height 24
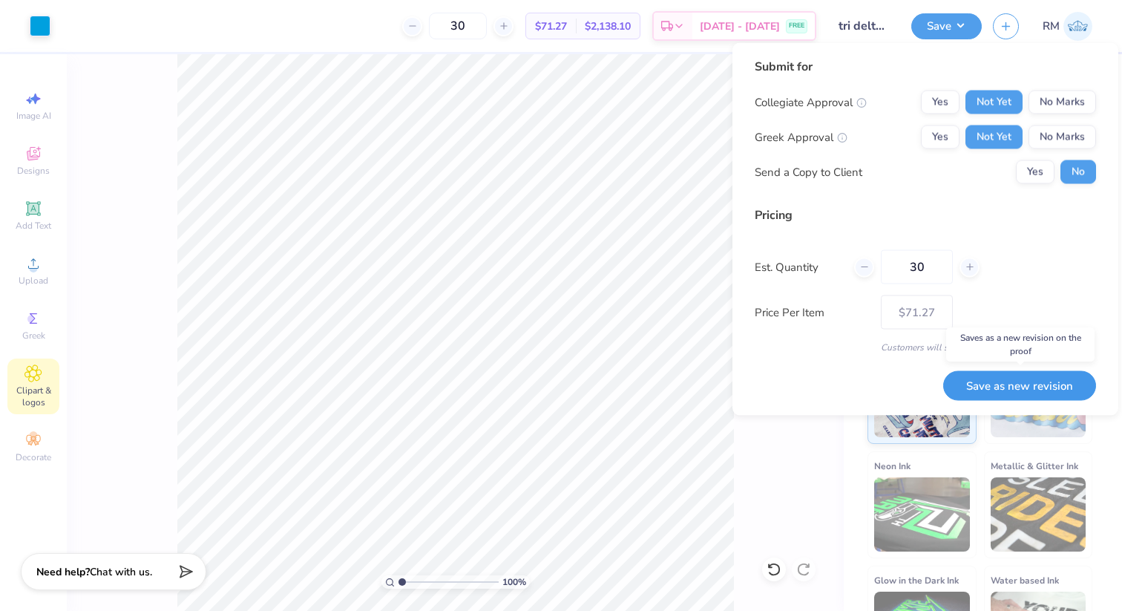
click at [1026, 387] on button "Save as new revision" at bounding box center [1019, 385] width 153 height 30
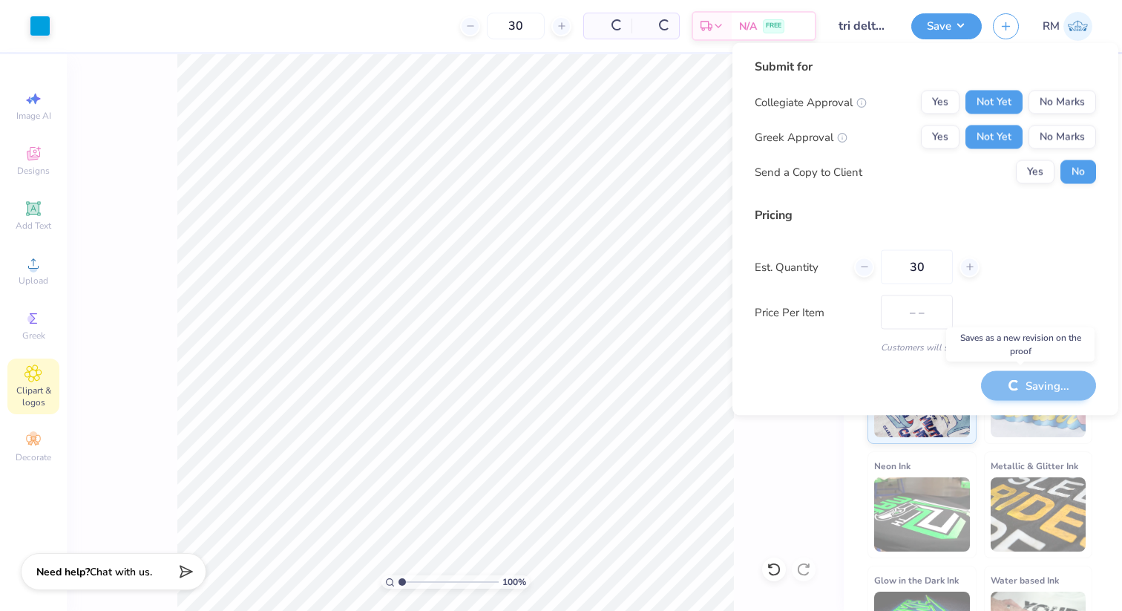
type input "$71.27"
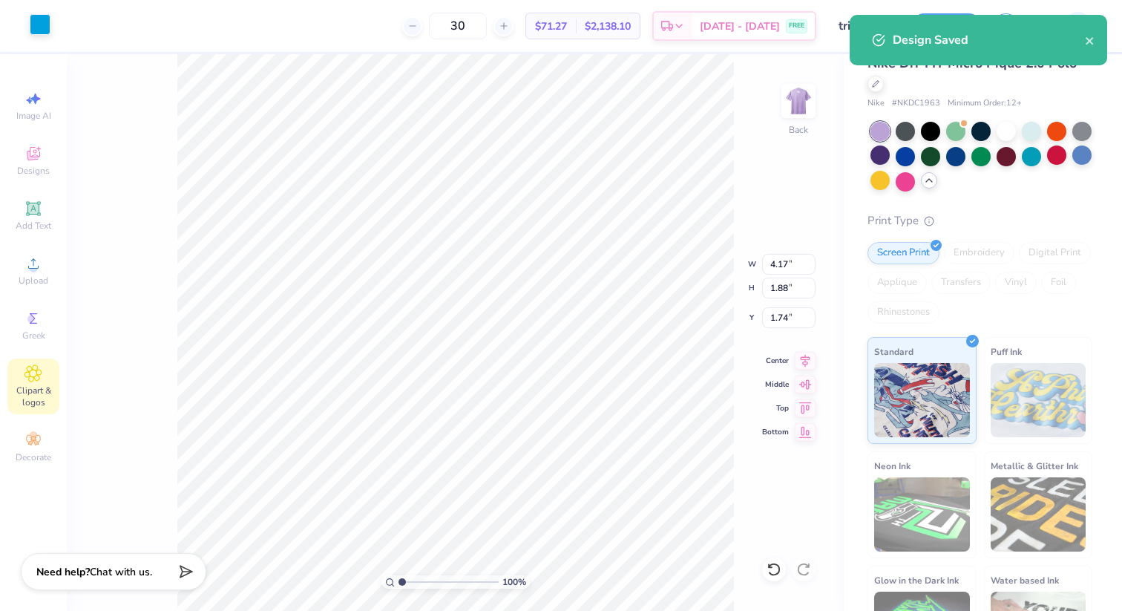
click at [44, 22] on div at bounding box center [40, 24] width 21 height 21
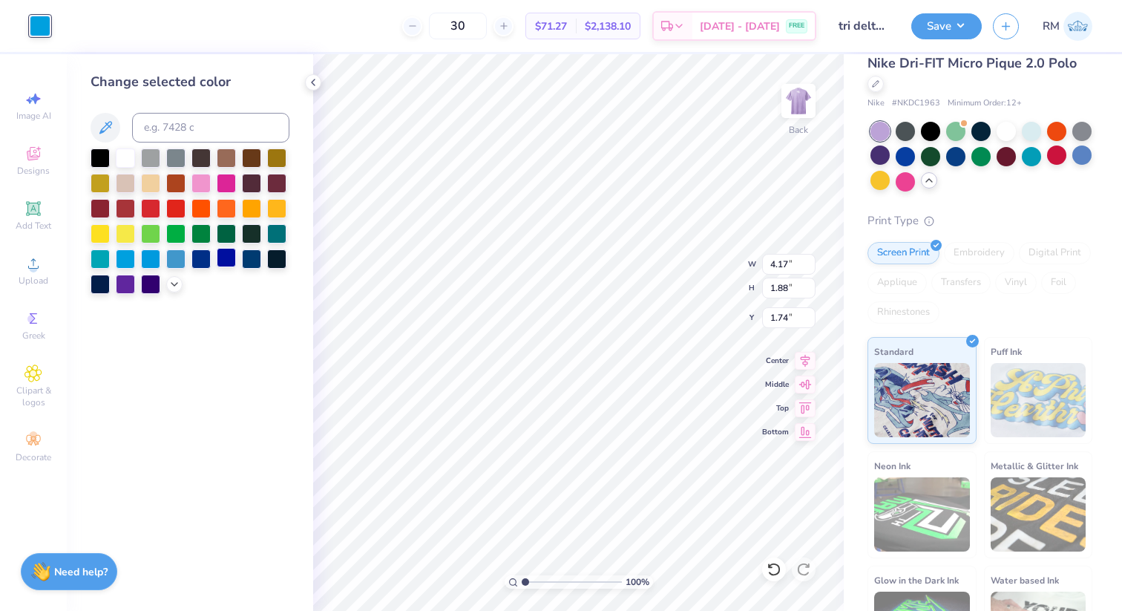
click at [225, 261] on div at bounding box center [226, 257] width 19 height 19
click at [226, 258] on div at bounding box center [226, 257] width 19 height 19
click at [166, 286] on div at bounding box center [190, 220] width 199 height 145
click at [176, 288] on div at bounding box center [174, 283] width 16 height 16
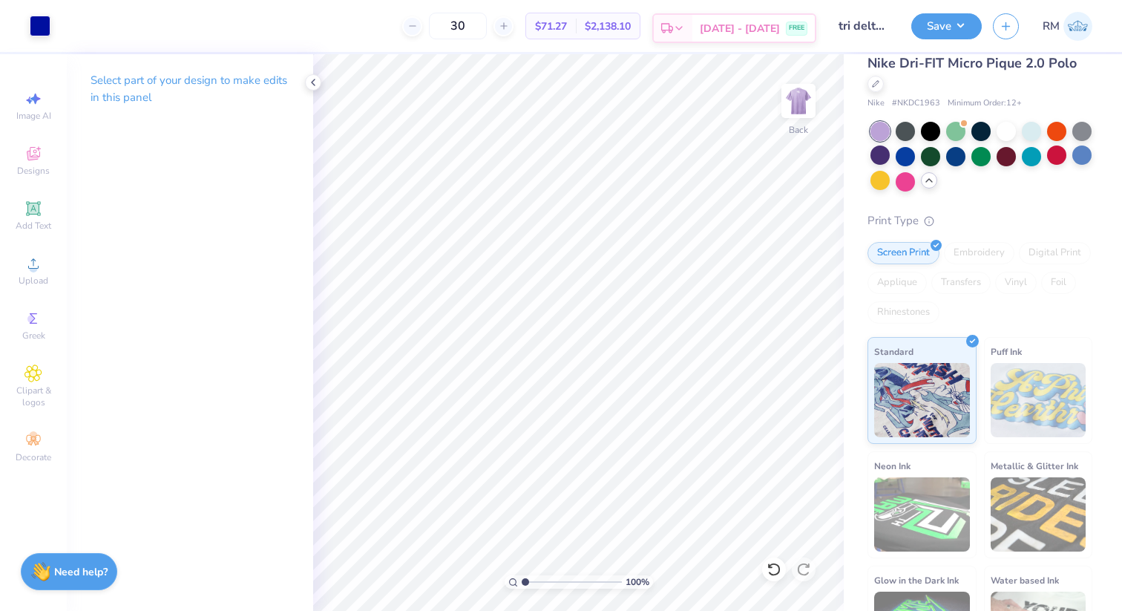
click at [685, 28] on icon at bounding box center [679, 28] width 12 height 12
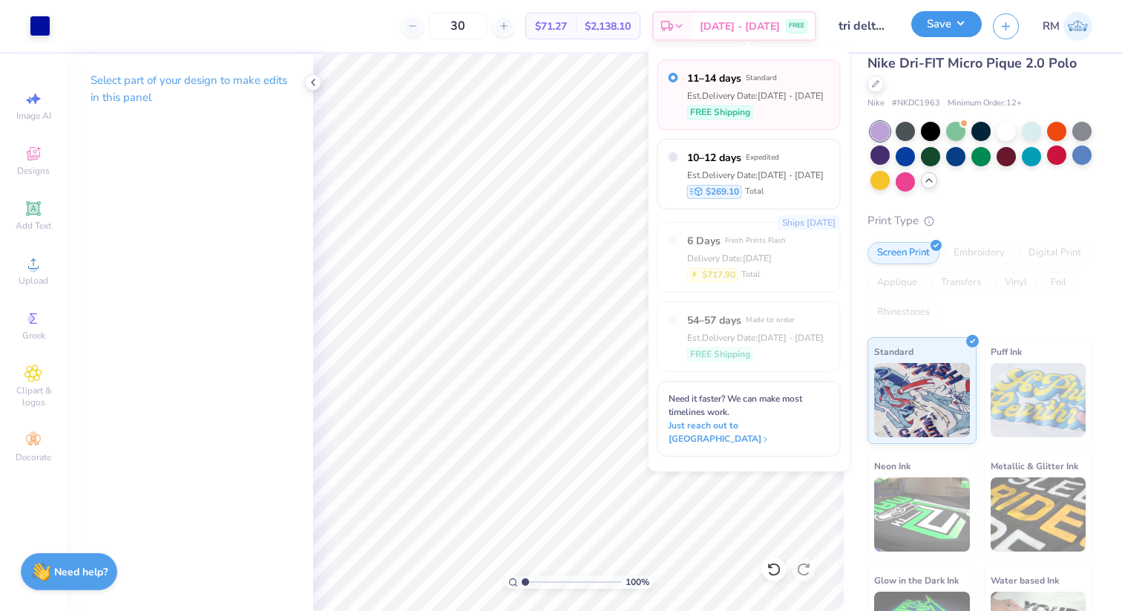
click at [931, 27] on button "Save" at bounding box center [946, 24] width 71 height 26
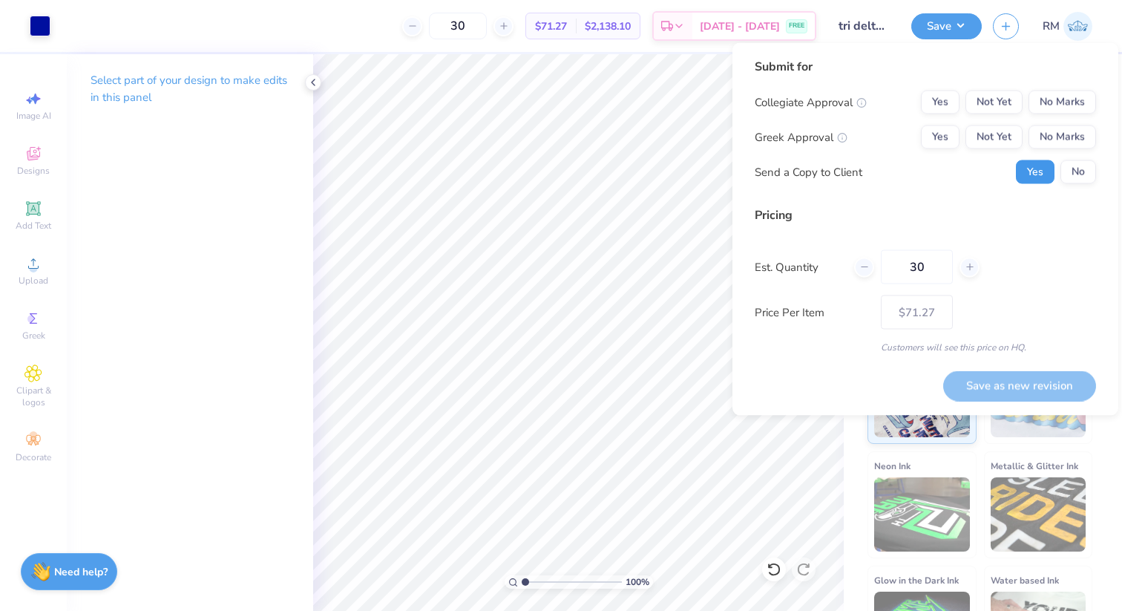
click at [1053, 167] on button "Yes" at bounding box center [1035, 172] width 39 height 24
click at [1086, 166] on button "No" at bounding box center [1079, 172] width 36 height 24
click at [981, 122] on div "Collegiate Approval Yes Not Yet No Marks Greek Approval Yes Not Yet No Marks Se…" at bounding box center [925, 138] width 341 height 94
click at [996, 139] on button "Not Yet" at bounding box center [994, 137] width 57 height 24
click at [1002, 101] on button "Not Yet" at bounding box center [994, 103] width 57 height 24
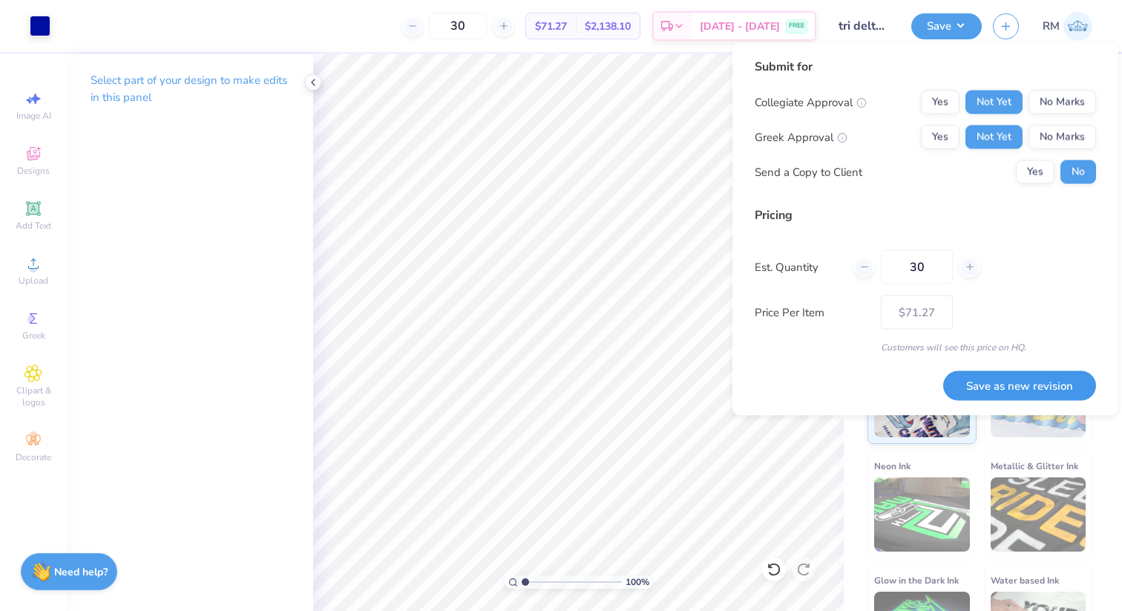
click at [1012, 387] on button "Save as new revision" at bounding box center [1019, 385] width 153 height 30
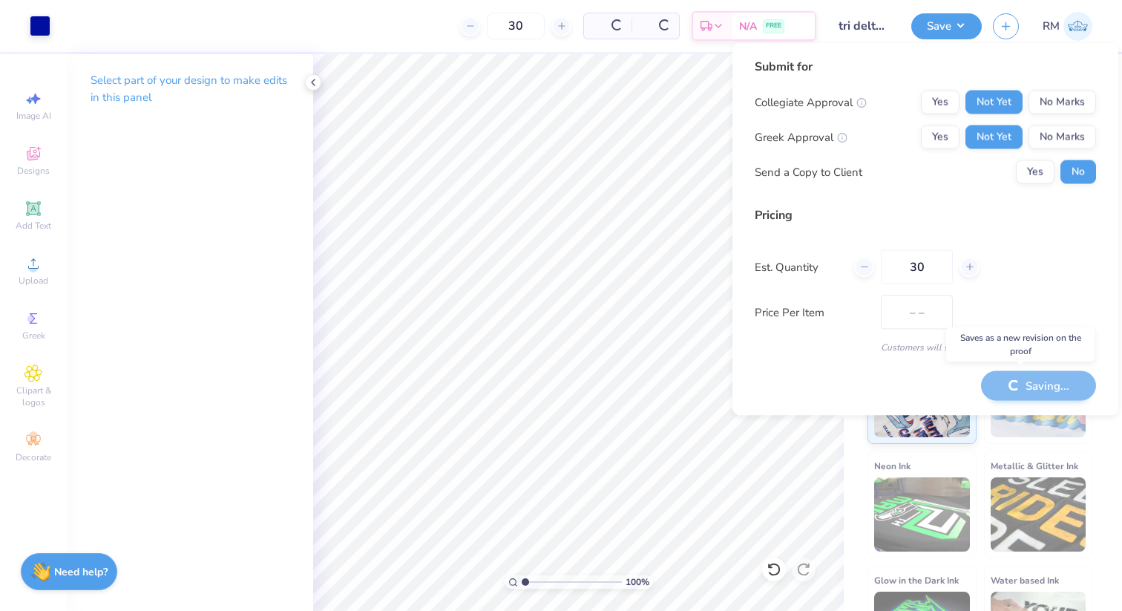
type input "$71.27"
